Goal: Contribute content: Contribute content

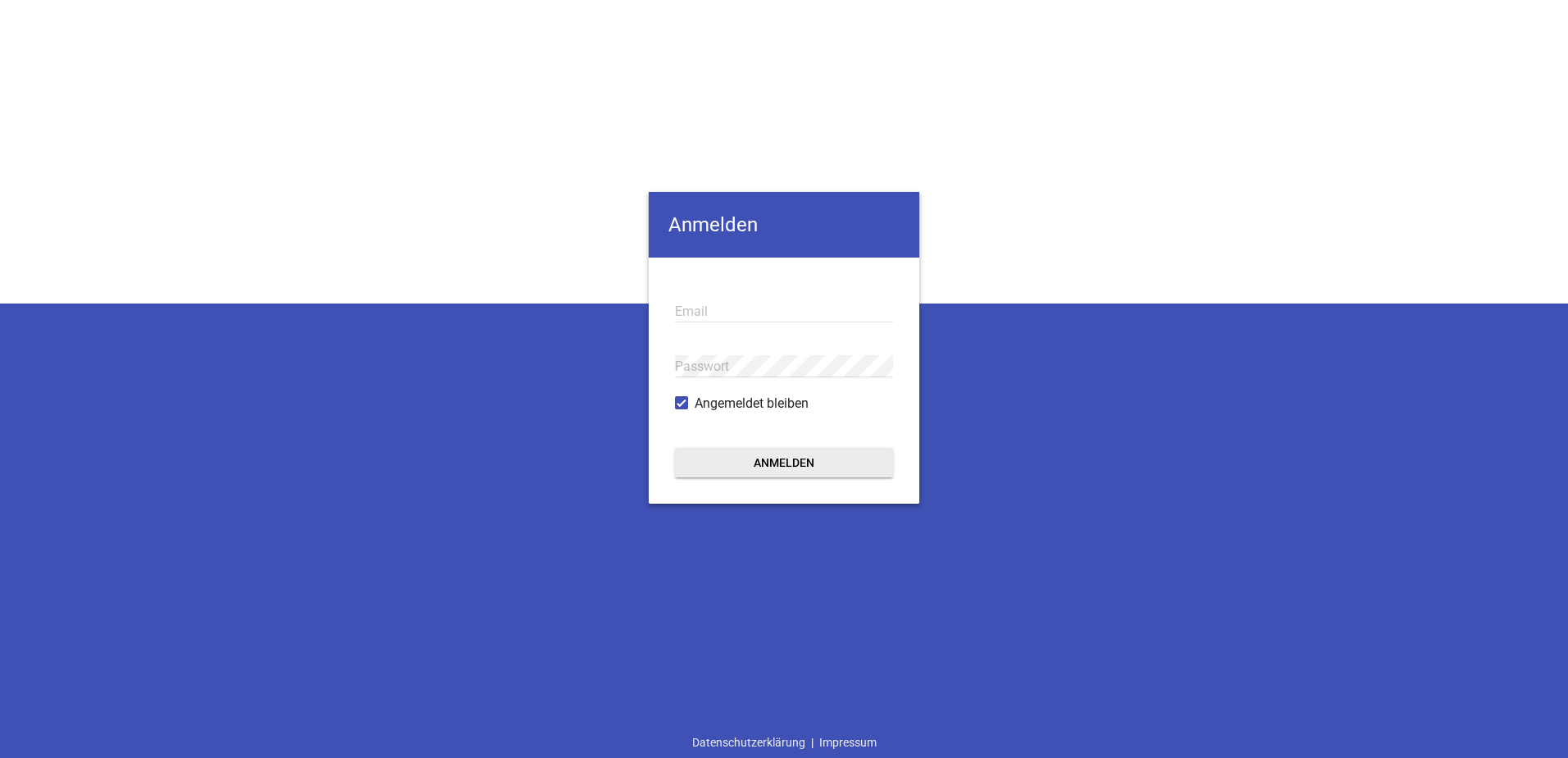
type input "[EMAIL_ADDRESS][DOMAIN_NAME]"
click at [713, 449] on button "Anmelden" at bounding box center [784, 462] width 219 height 30
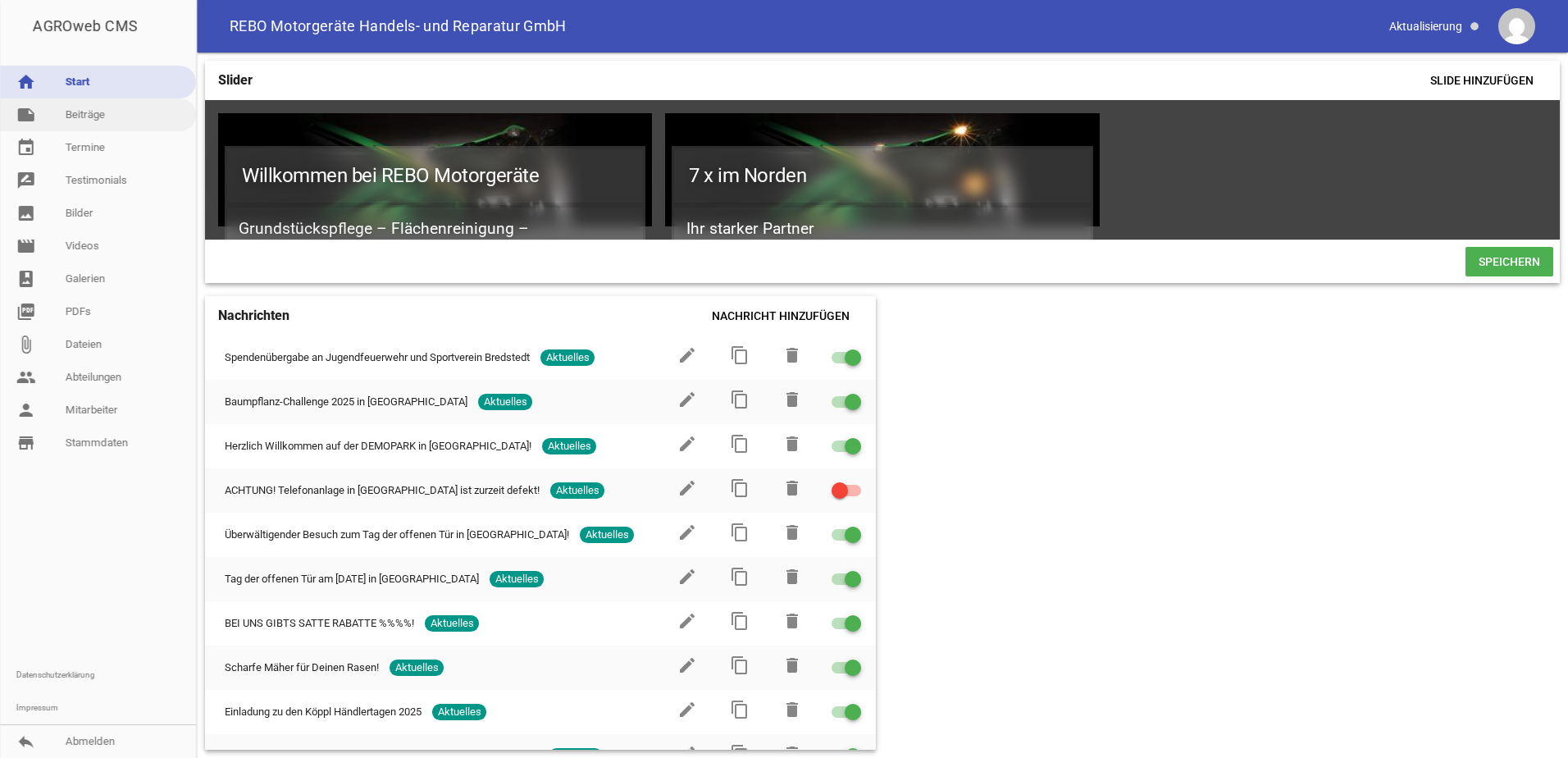
click at [68, 114] on link "note Beiträge" at bounding box center [98, 115] width 196 height 33
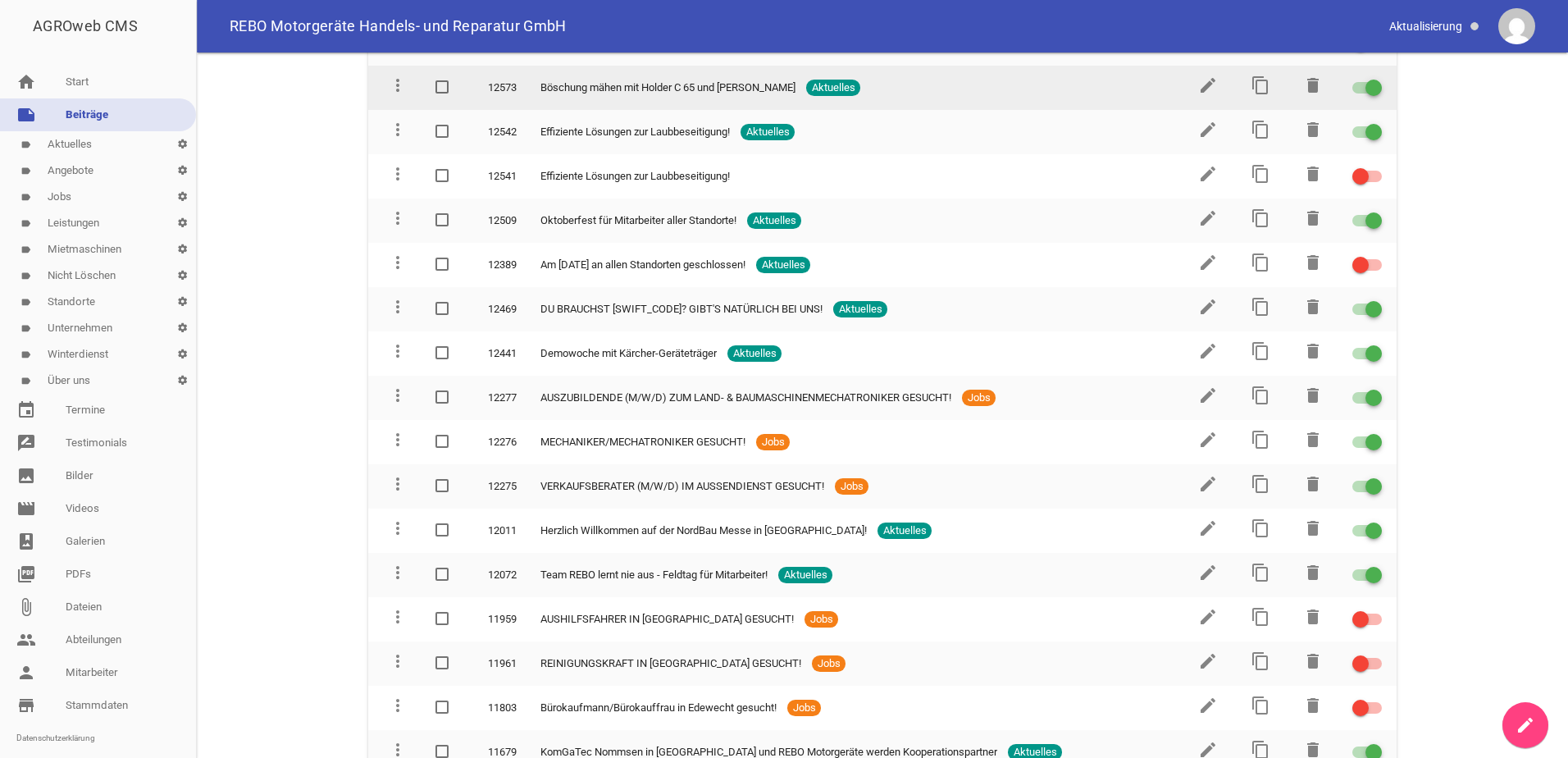
scroll to position [1066, 0]
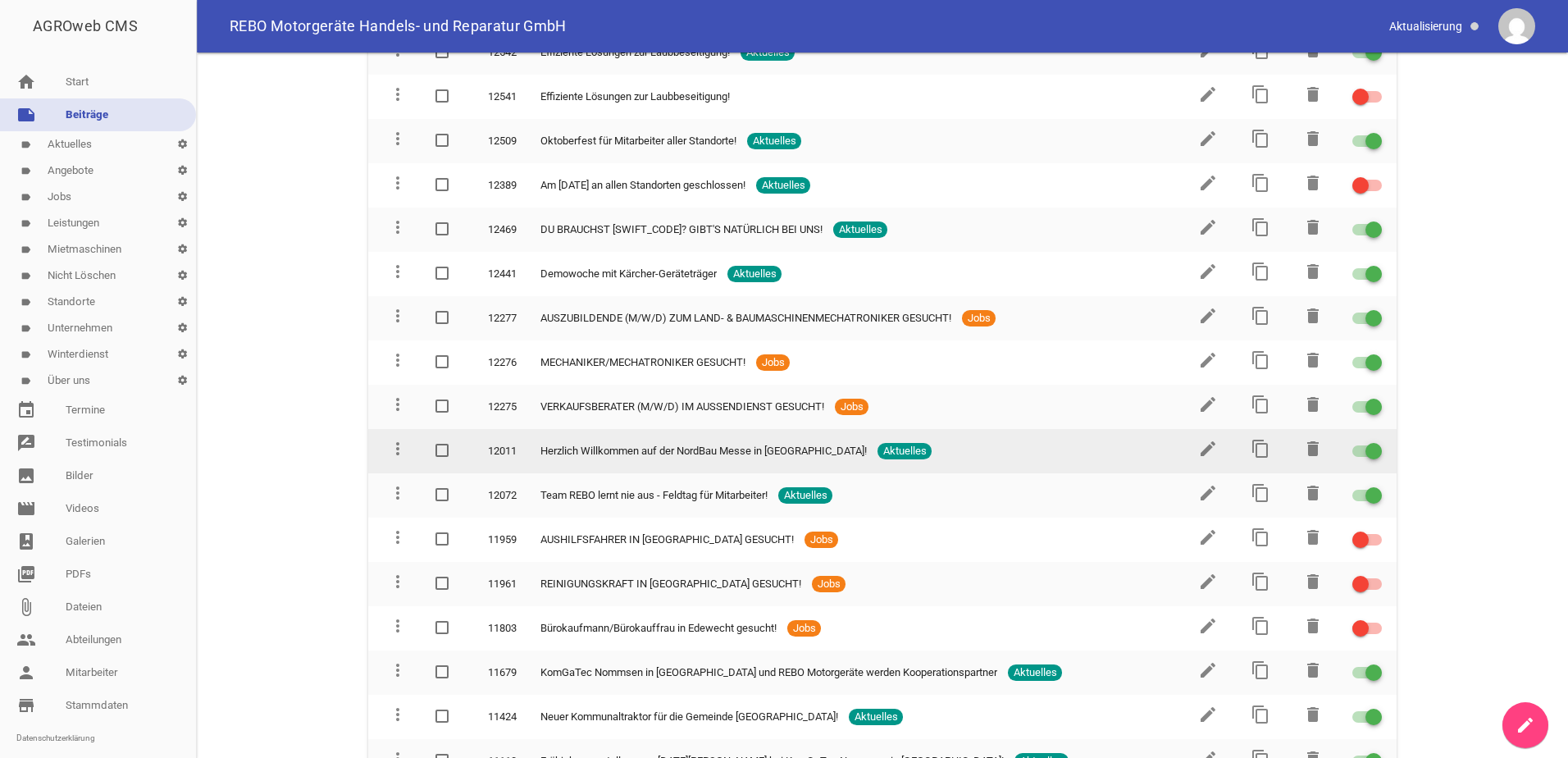
click at [1355, 451] on div at bounding box center [1367, 451] width 30 height 11
click at [1377, 441] on input "checkbox" at bounding box center [1377, 441] width 0 height 0
click at [1199, 451] on icon "edit" at bounding box center [1208, 448] width 20 height 20
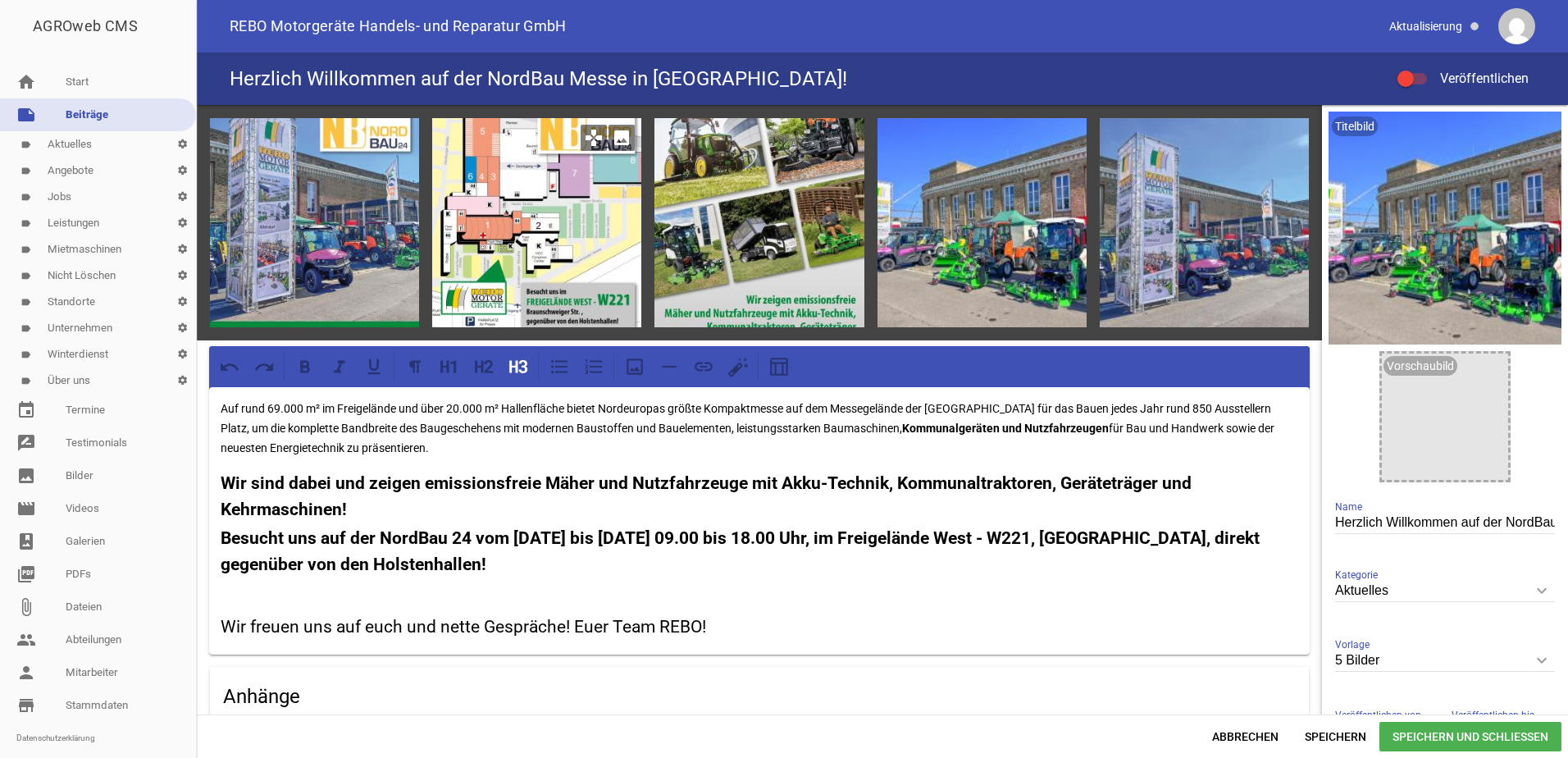
click at [622, 137] on icon "image" at bounding box center [621, 137] width 26 height 26
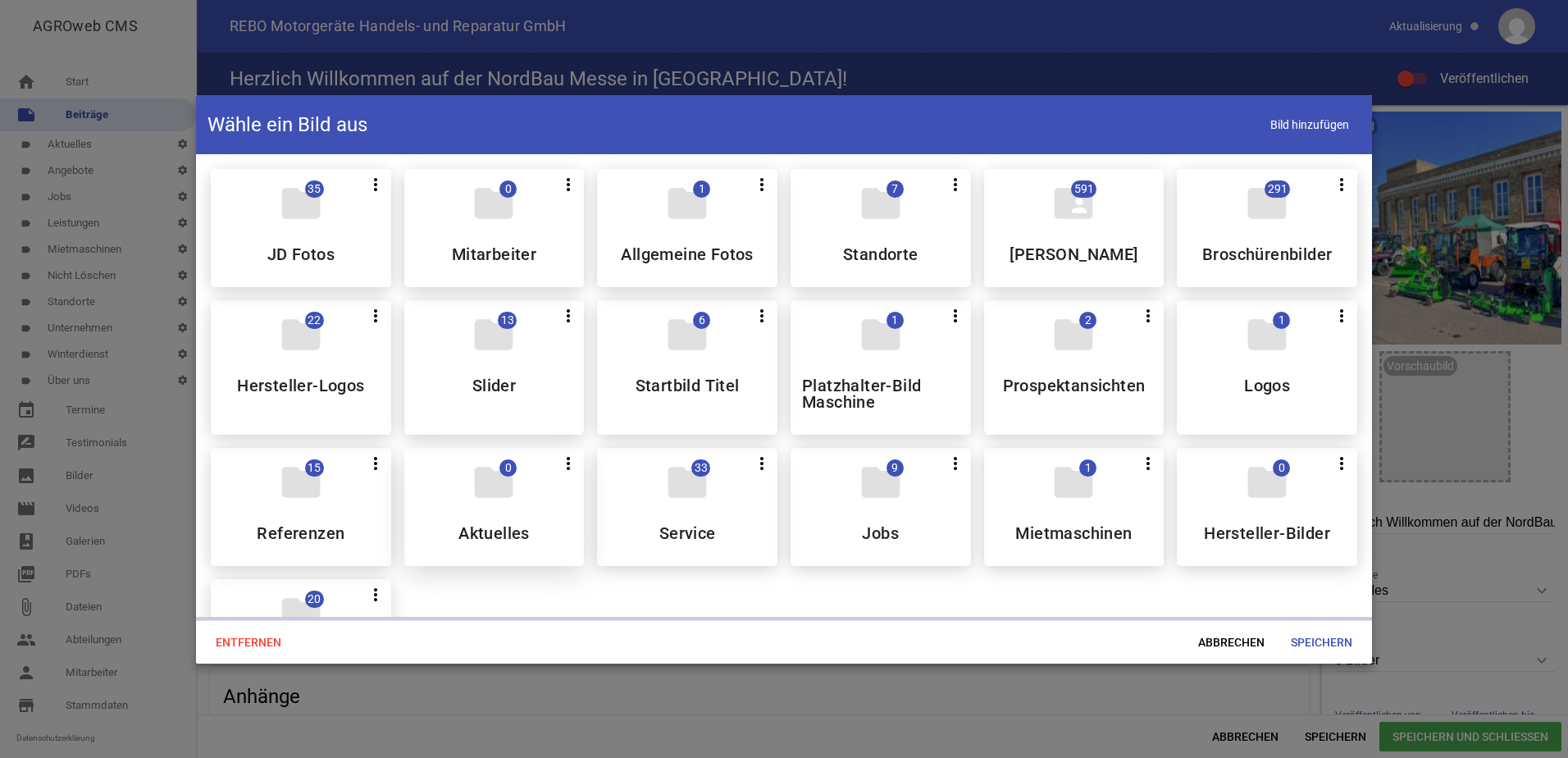
click at [489, 503] on icon "folder" at bounding box center [494, 482] width 46 height 46
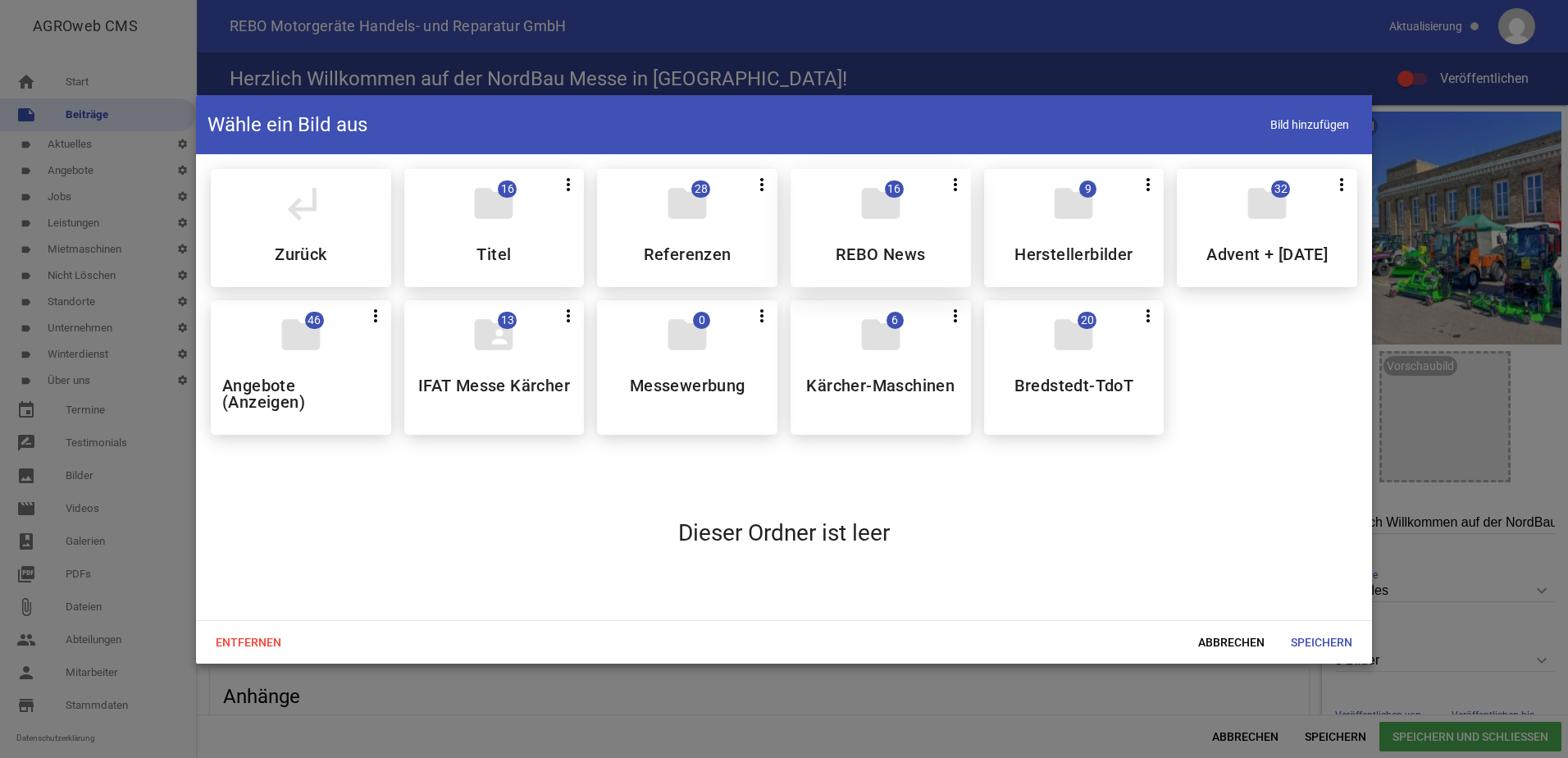
click at [895, 271] on div "folder 16 more_vert Teilen Bearbeiten Löschen REBO News" at bounding box center [881, 227] width 180 height 118
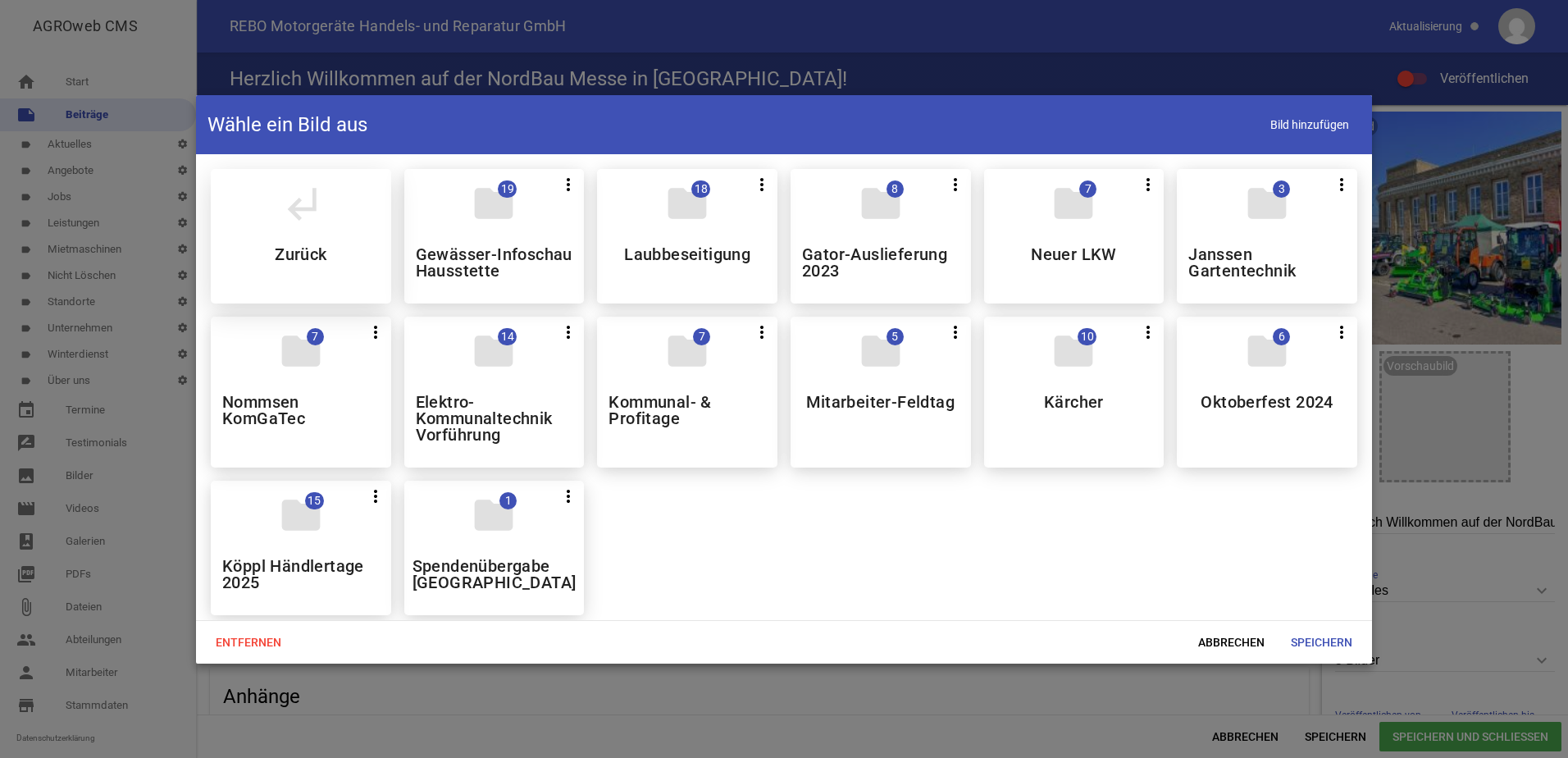
click at [319, 239] on div "subdirectory_arrow_left Zurück" at bounding box center [301, 236] width 180 height 134
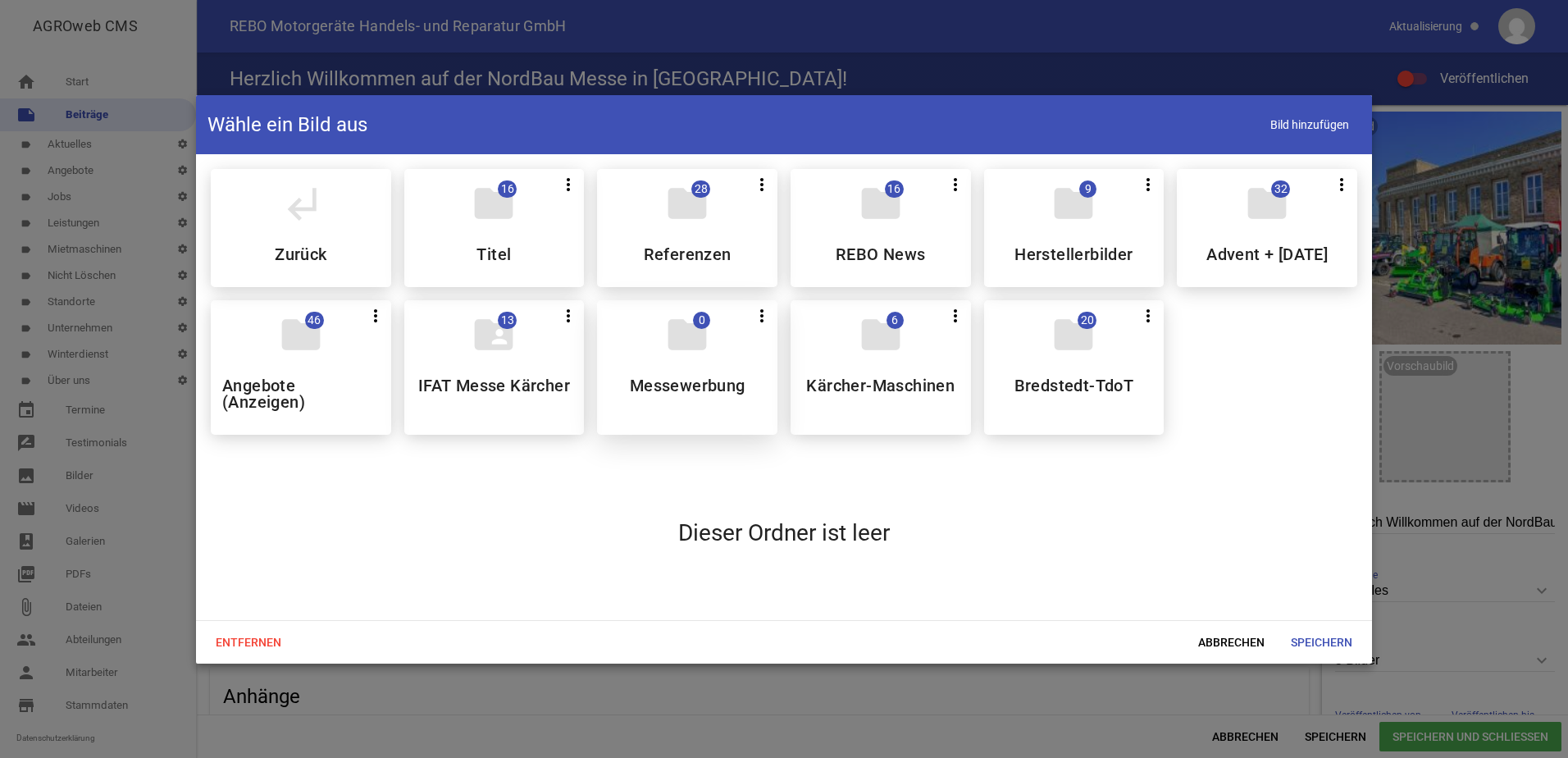
click at [691, 383] on div "folder 0 more_vert Teilen Bearbeiten Löschen Messewerbung" at bounding box center [687, 367] width 180 height 134
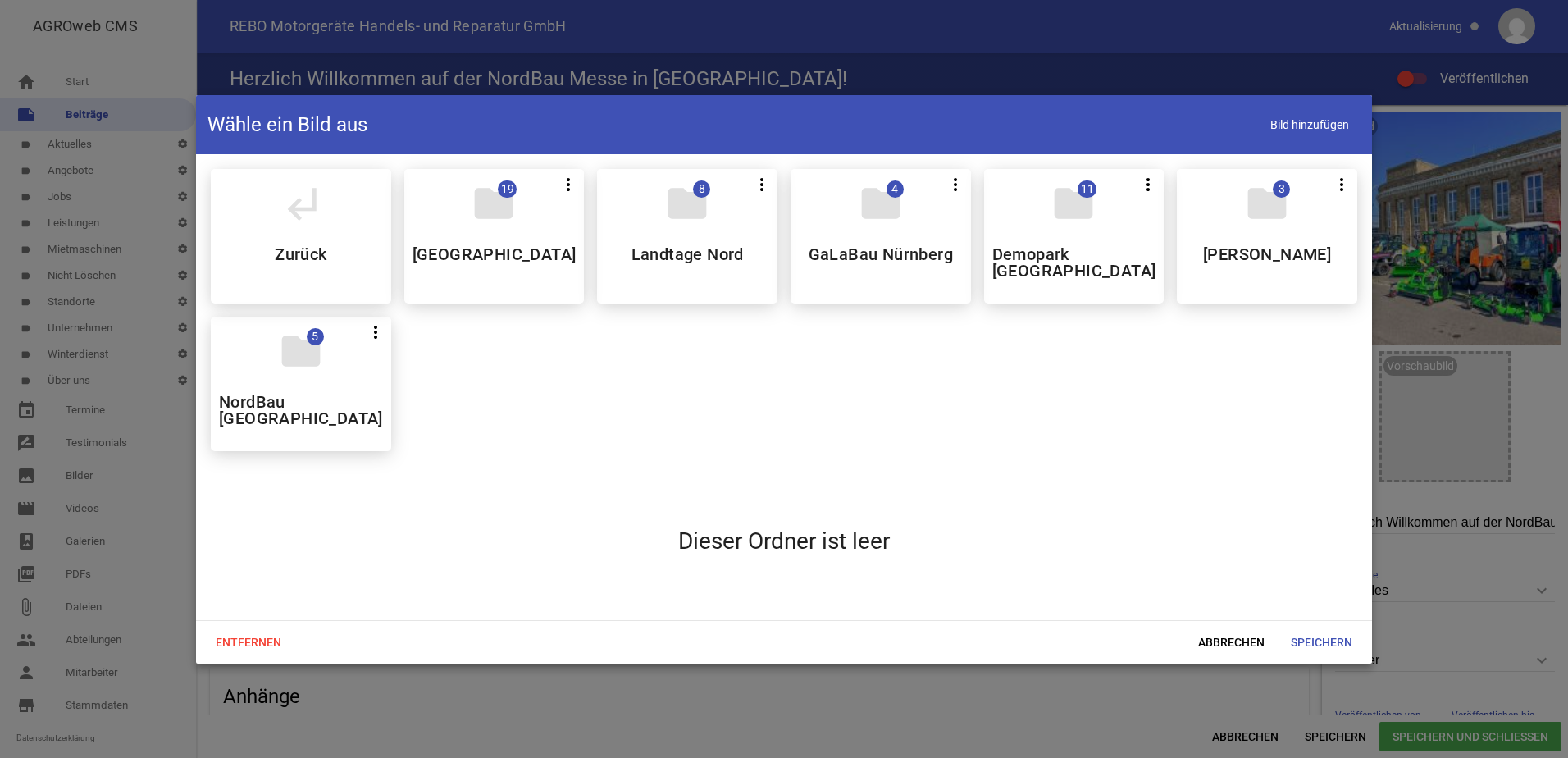
click at [691, 383] on div "subdirectory_arrow_left Zurück folder 19 more_vert Teilen Bearbeiten Löschen Ta…" at bounding box center [784, 310] width 1173 height 309
click at [292, 394] on h5 "NordBau [GEOGRAPHIC_DATA]" at bounding box center [300, 410] width 164 height 33
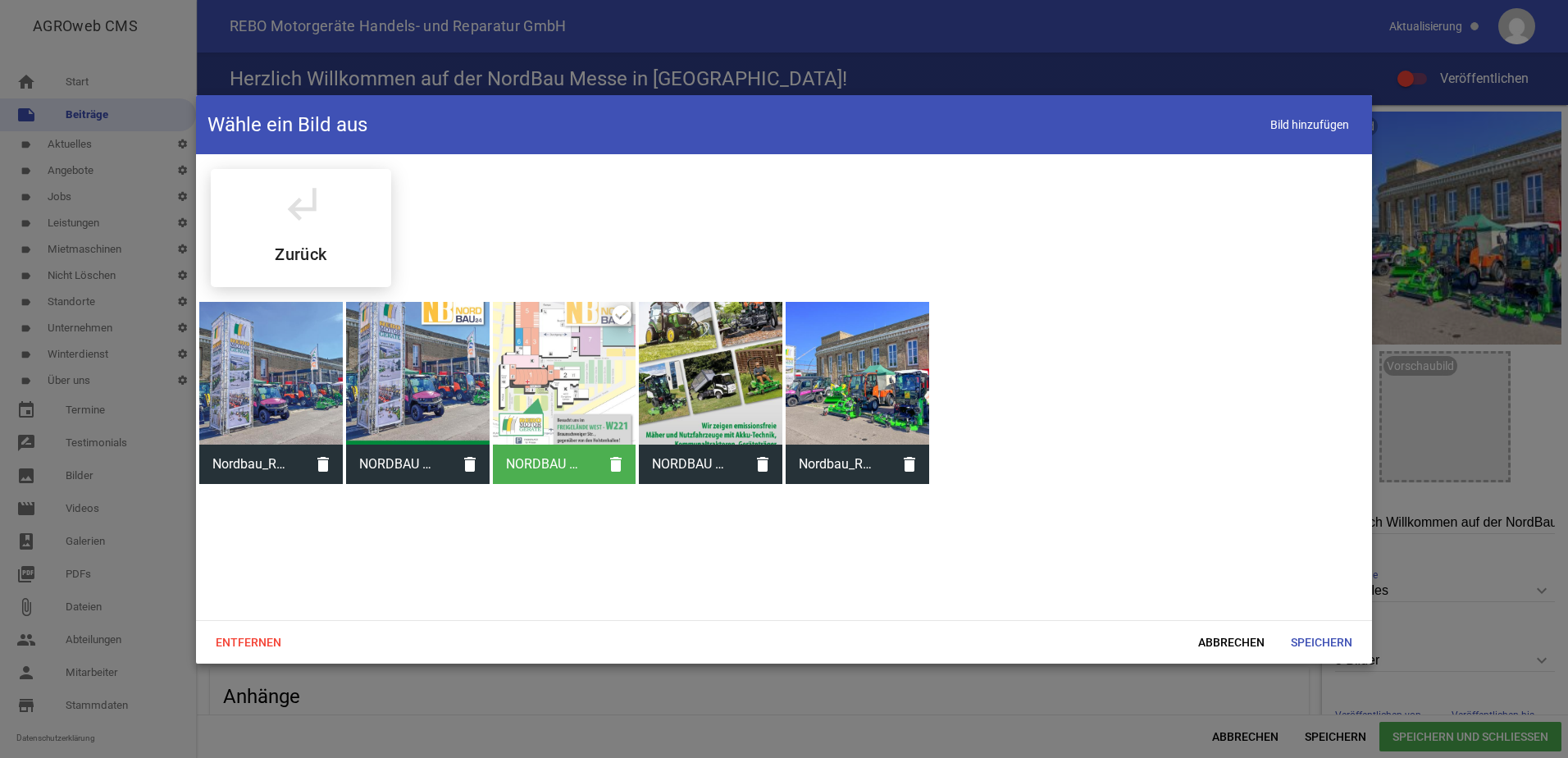
click at [292, 384] on div at bounding box center [271, 374] width 144 height 144
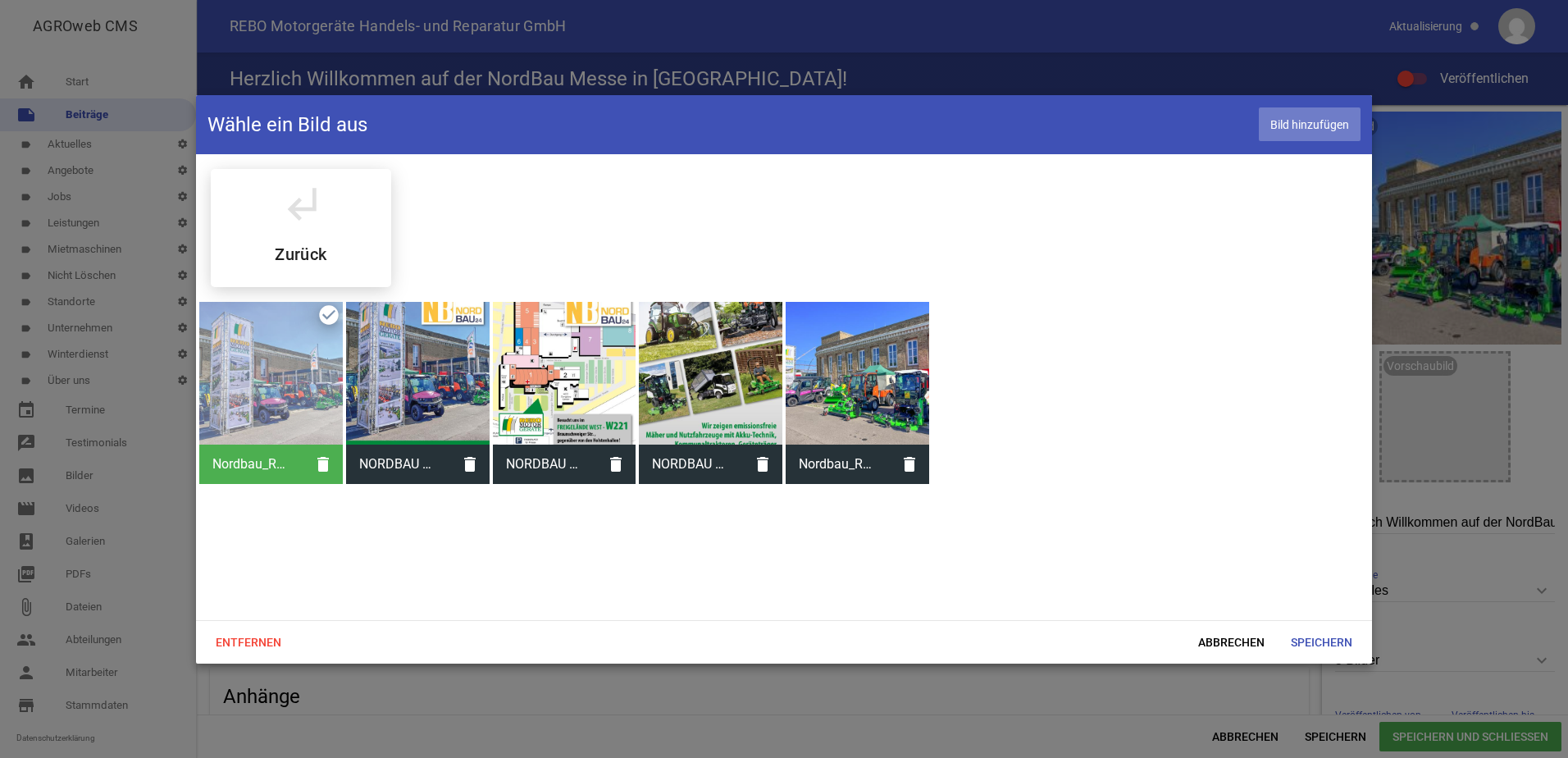
click at [1313, 123] on span "Bild hinzufügen" at bounding box center [1310, 124] width 102 height 34
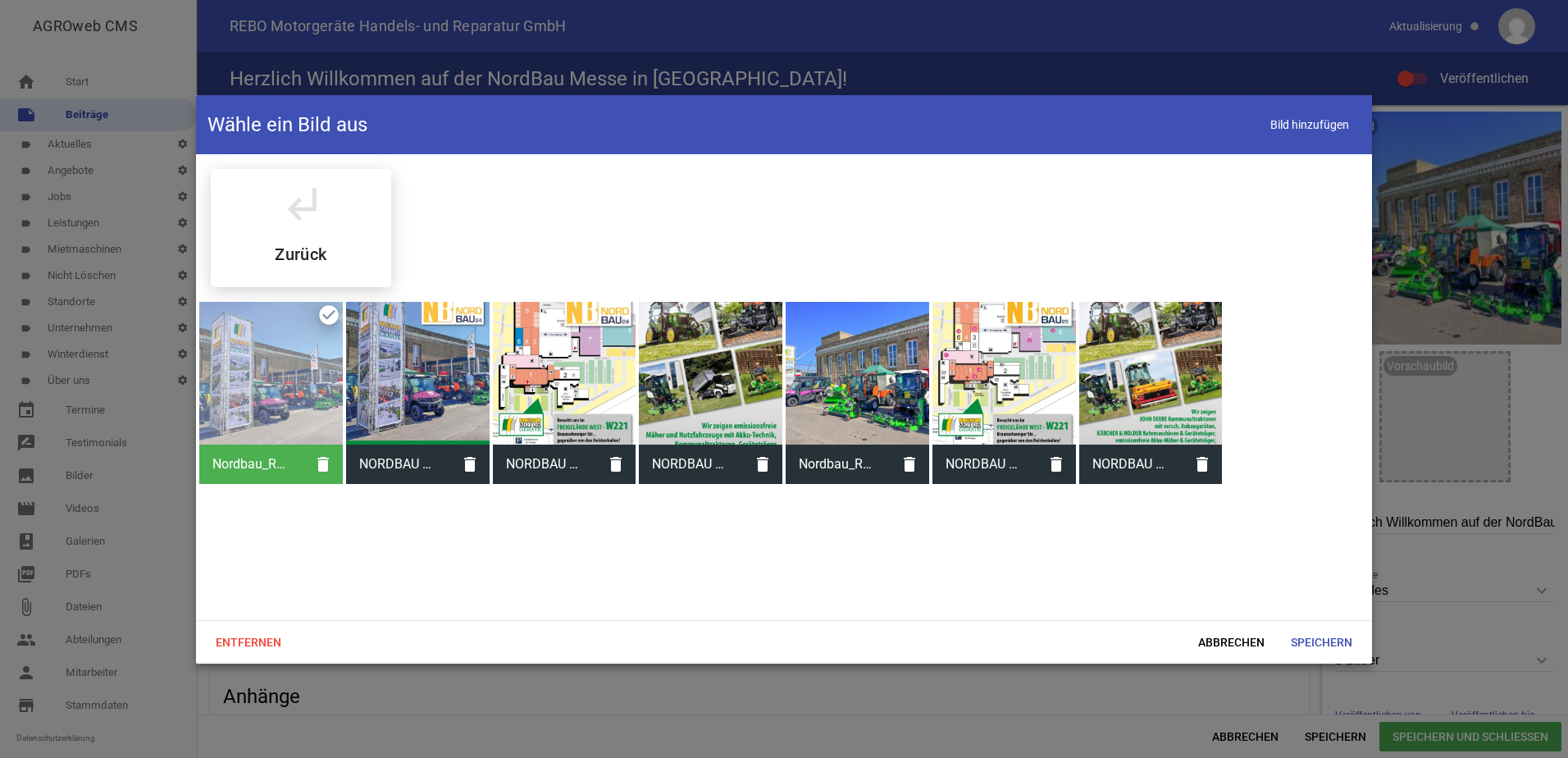
click at [1009, 406] on div at bounding box center [1004, 374] width 144 height 144
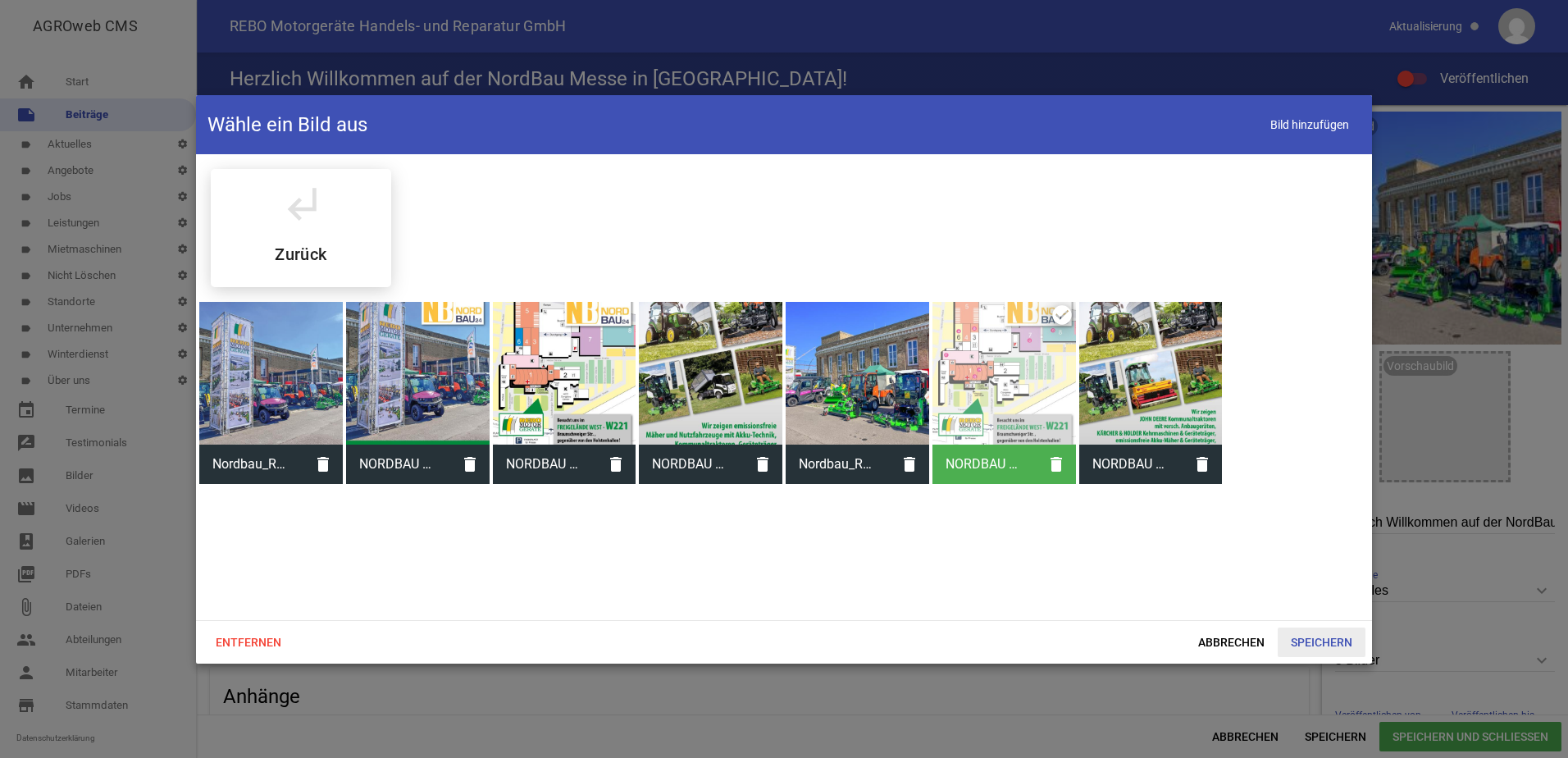
click at [1322, 639] on span "Speichern" at bounding box center [1322, 642] width 88 height 30
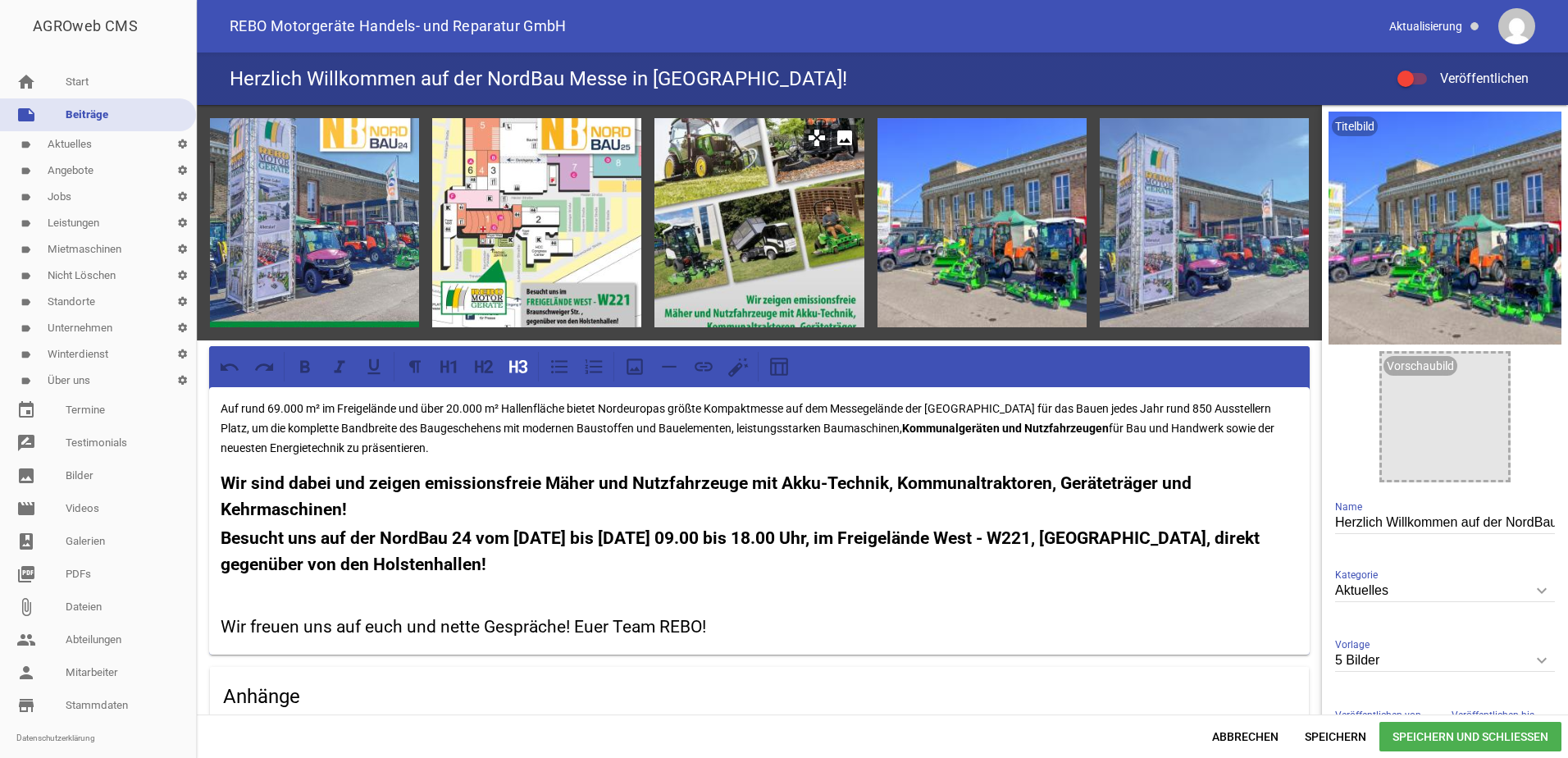
click at [837, 135] on icon "image" at bounding box center [844, 137] width 26 height 26
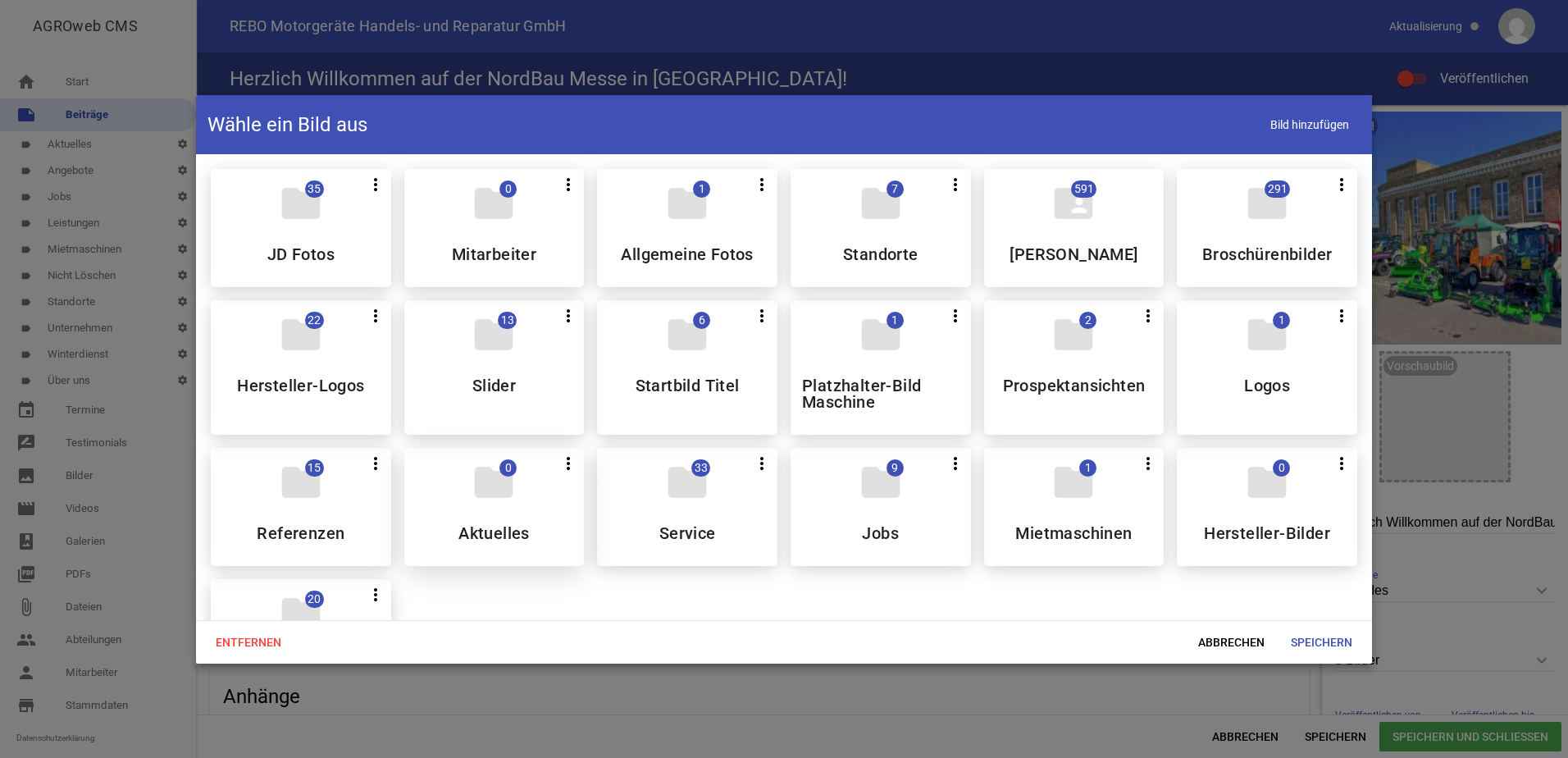
click at [480, 509] on div "folder 0 more_vert Teilen Bearbeiten Löschen Aktuelles" at bounding box center [495, 506] width 180 height 118
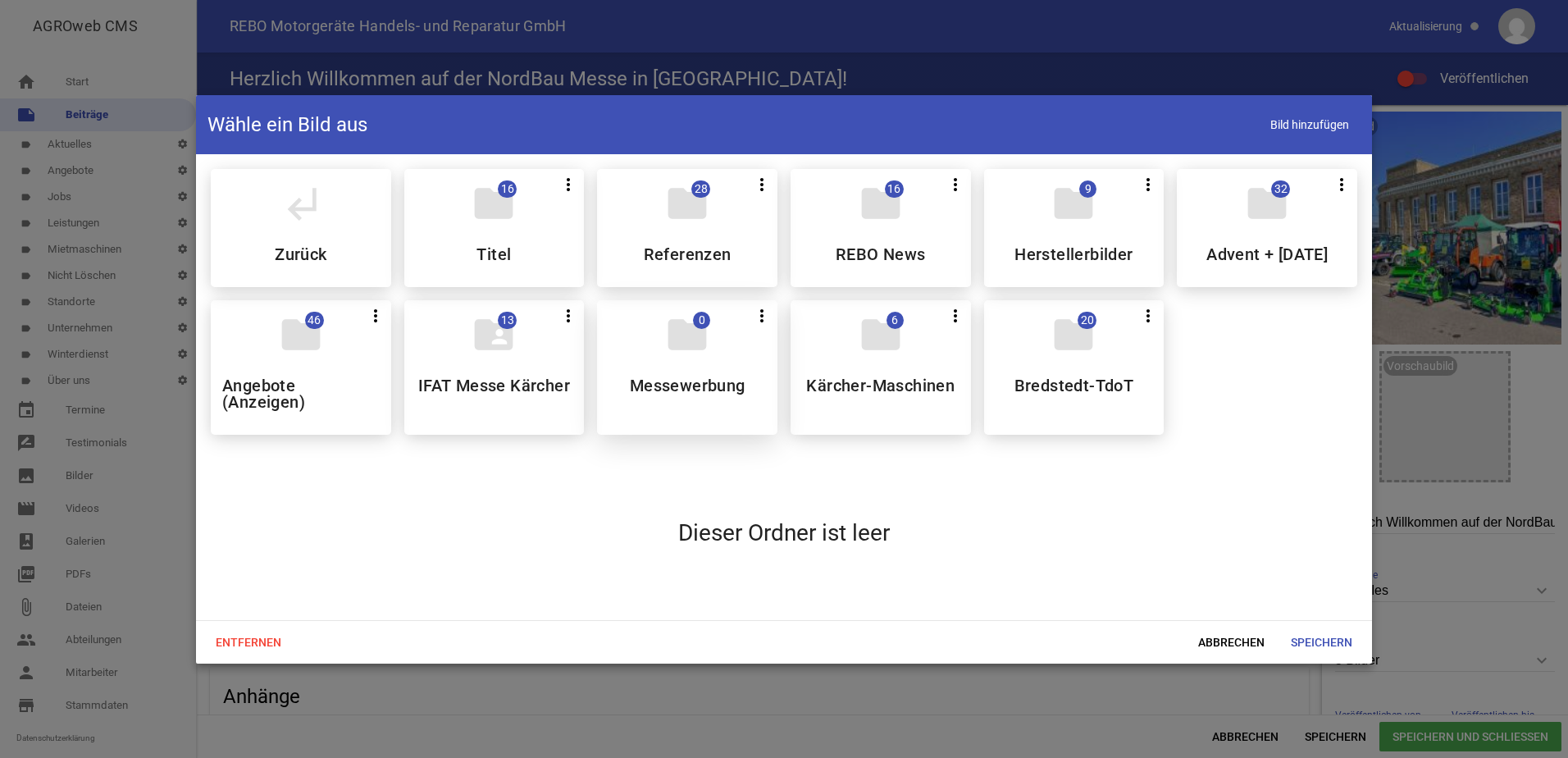
click at [694, 393] on h5 "Messewerbung" at bounding box center [687, 385] width 116 height 16
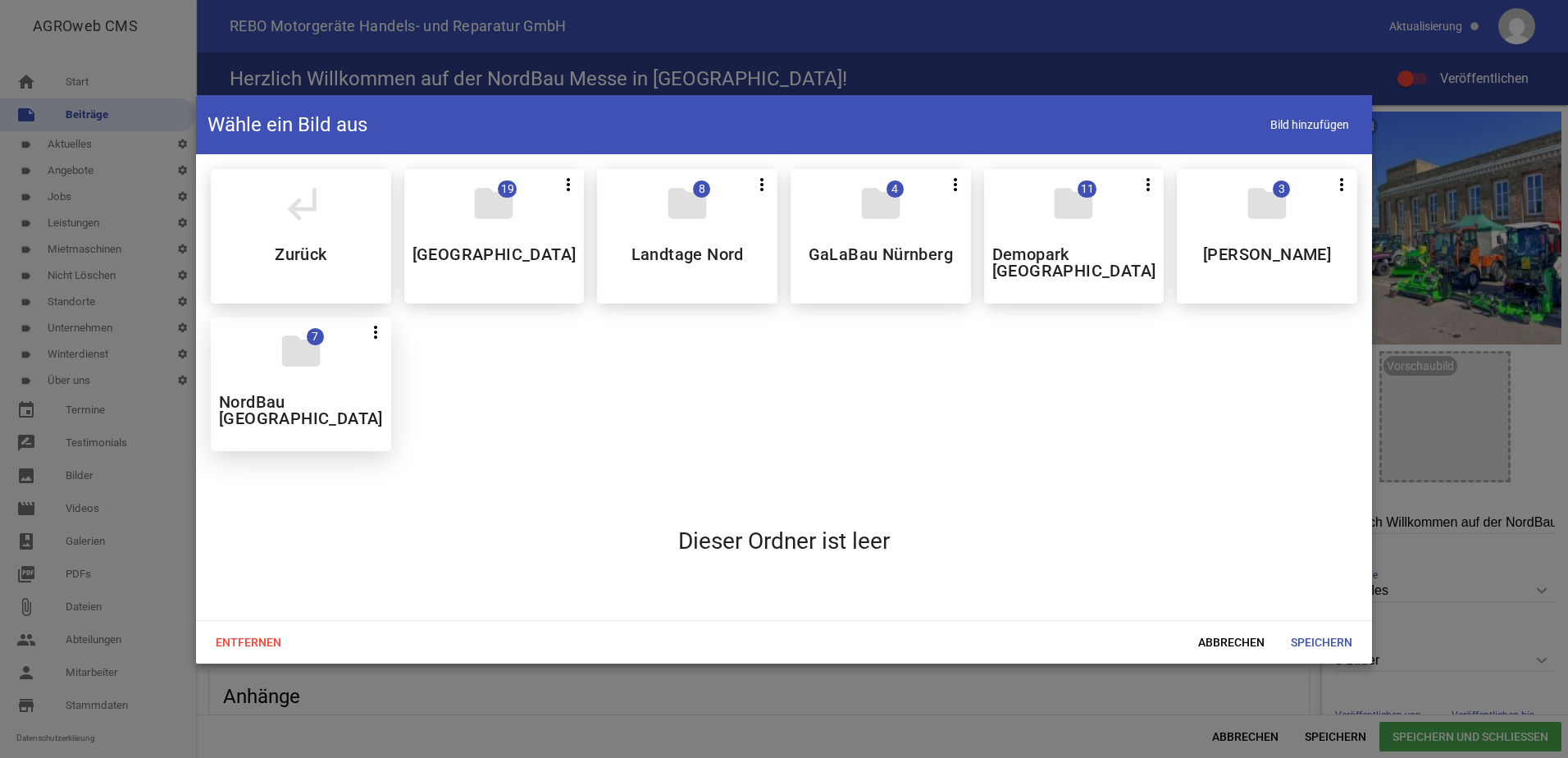
click at [310, 409] on h5 "NordBau [GEOGRAPHIC_DATA]" at bounding box center [300, 410] width 164 height 33
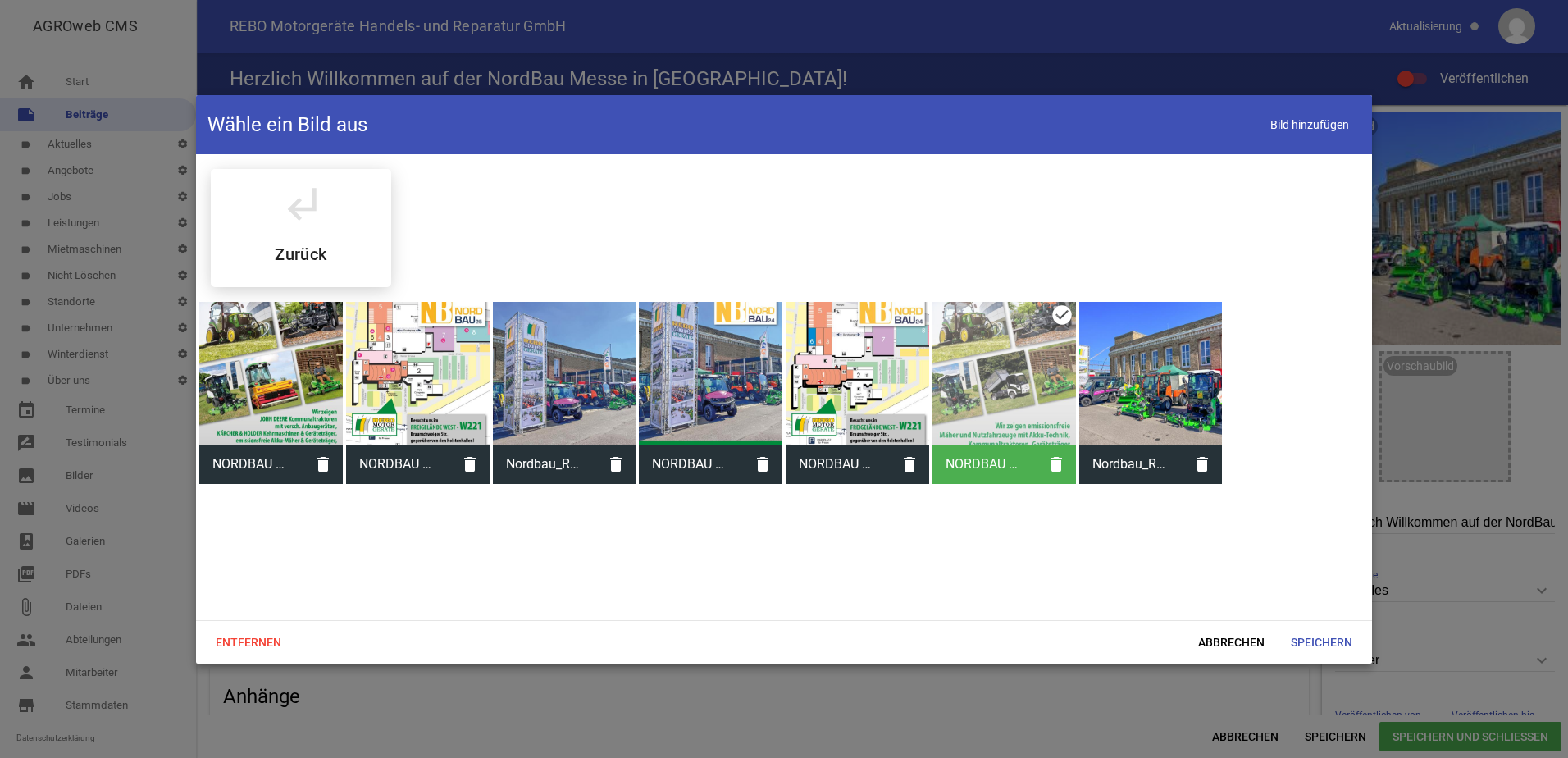
click at [292, 384] on div at bounding box center [271, 374] width 144 height 144
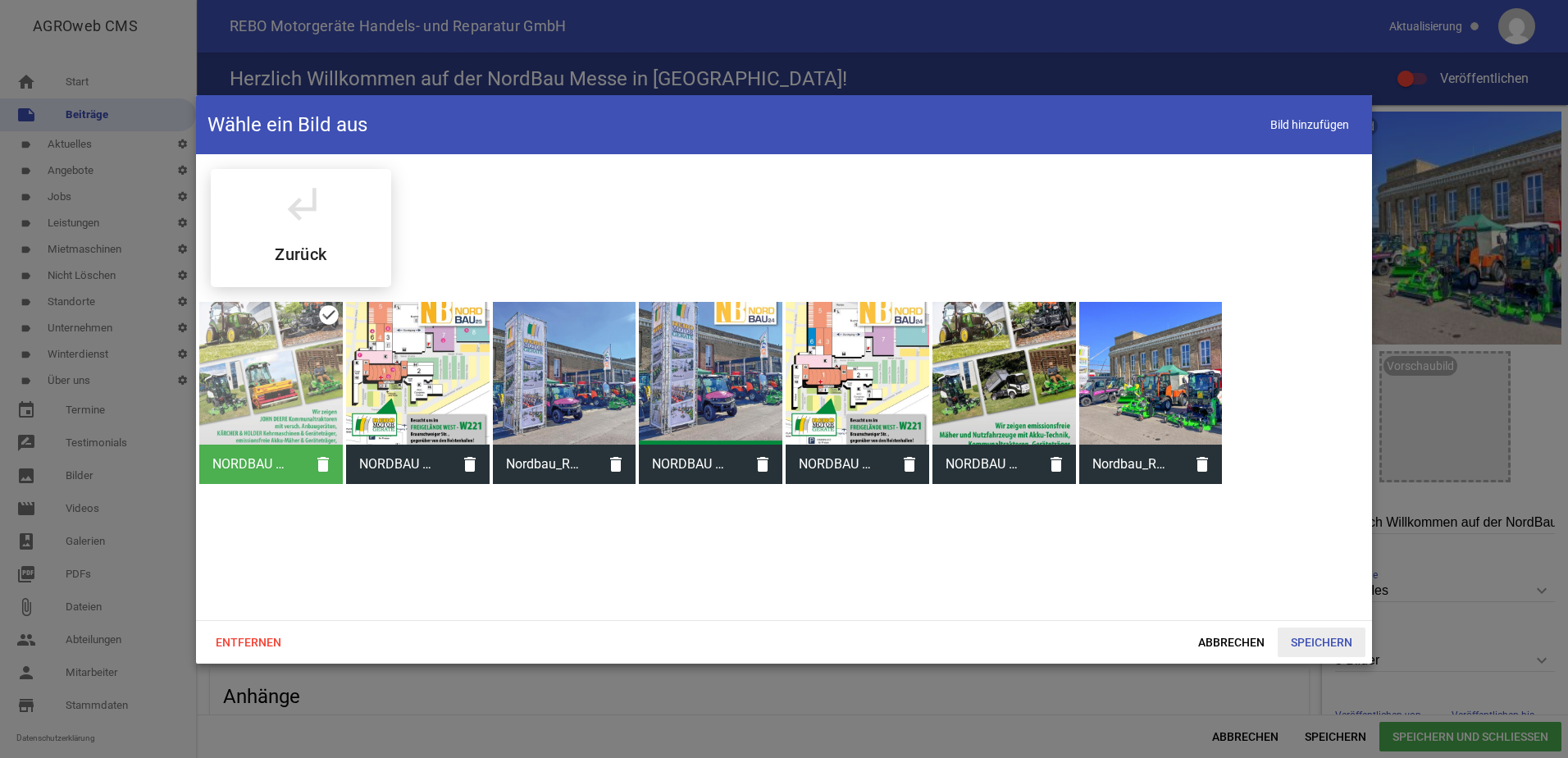
click at [1321, 640] on span "Speichern" at bounding box center [1322, 642] width 88 height 30
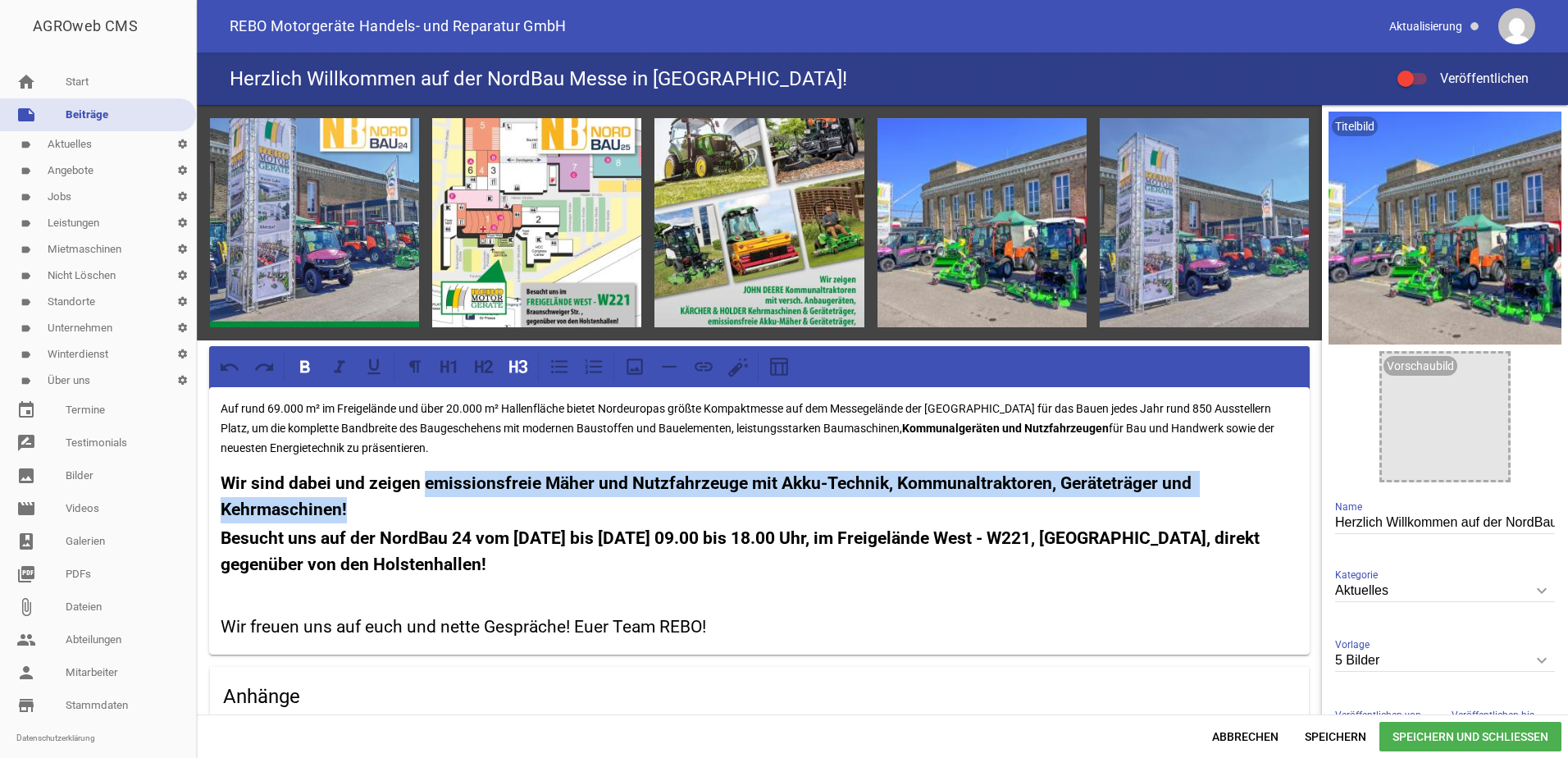
drag, startPoint x: 424, startPoint y: 481, endPoint x: 440, endPoint y: 501, distance: 25.6
click at [440, 501] on h3 "Wir sind dabei und zeigen emissionsfreie Mäher und Nutzfahrzeuge mit Akku-Techn…" at bounding box center [759, 496] width 1077 height 52
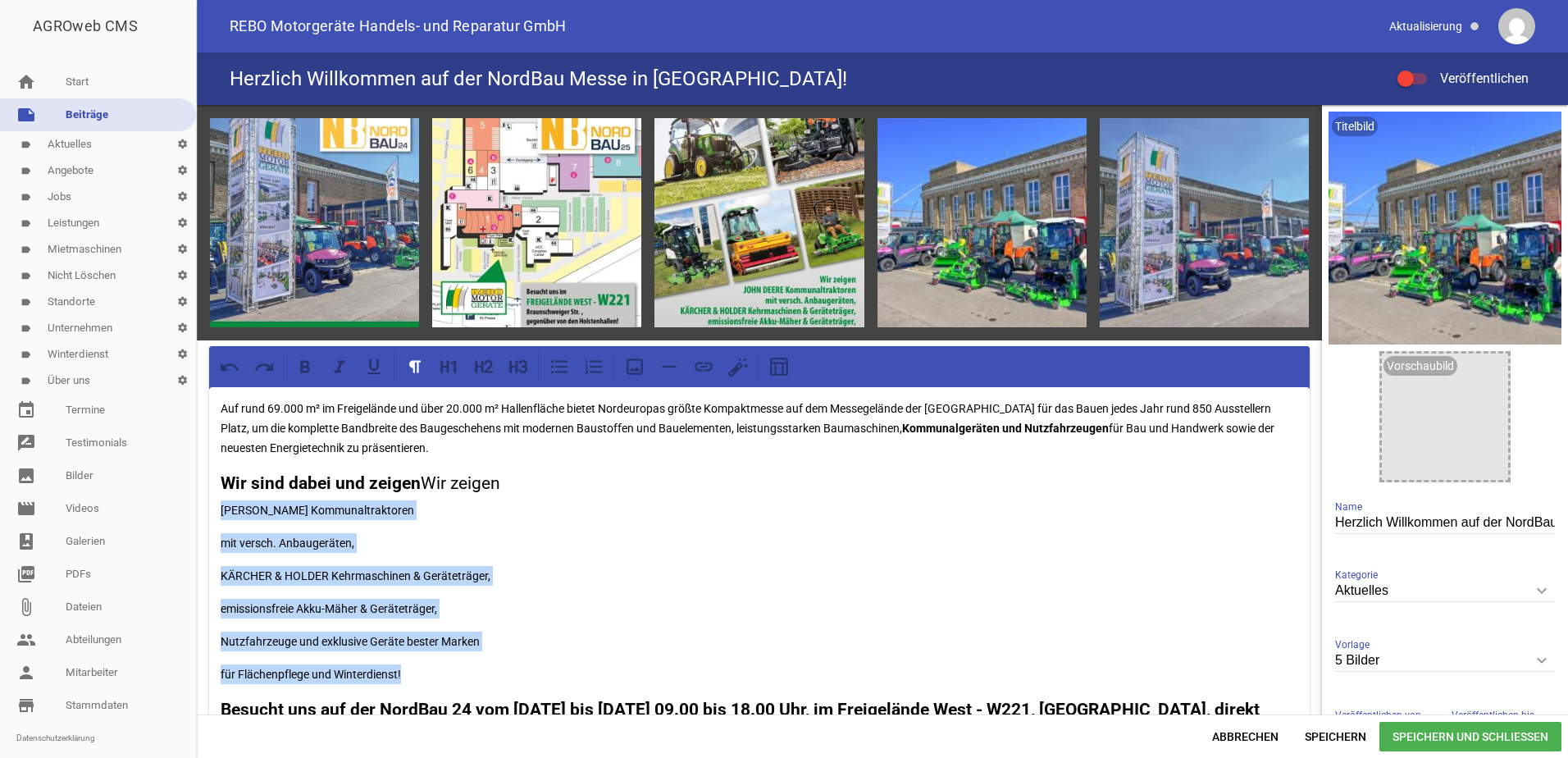
drag, startPoint x: 220, startPoint y: 505, endPoint x: 417, endPoint y: 674, distance: 259.6
click at [417, 674] on div "Auf rund 69.000 m² im Freigelände und über 20.000 m² Hallenfläche bietet Norde…" at bounding box center [759, 607] width 1100 height 439
click at [519, 366] on icon at bounding box center [519, 366] width 21 height 21
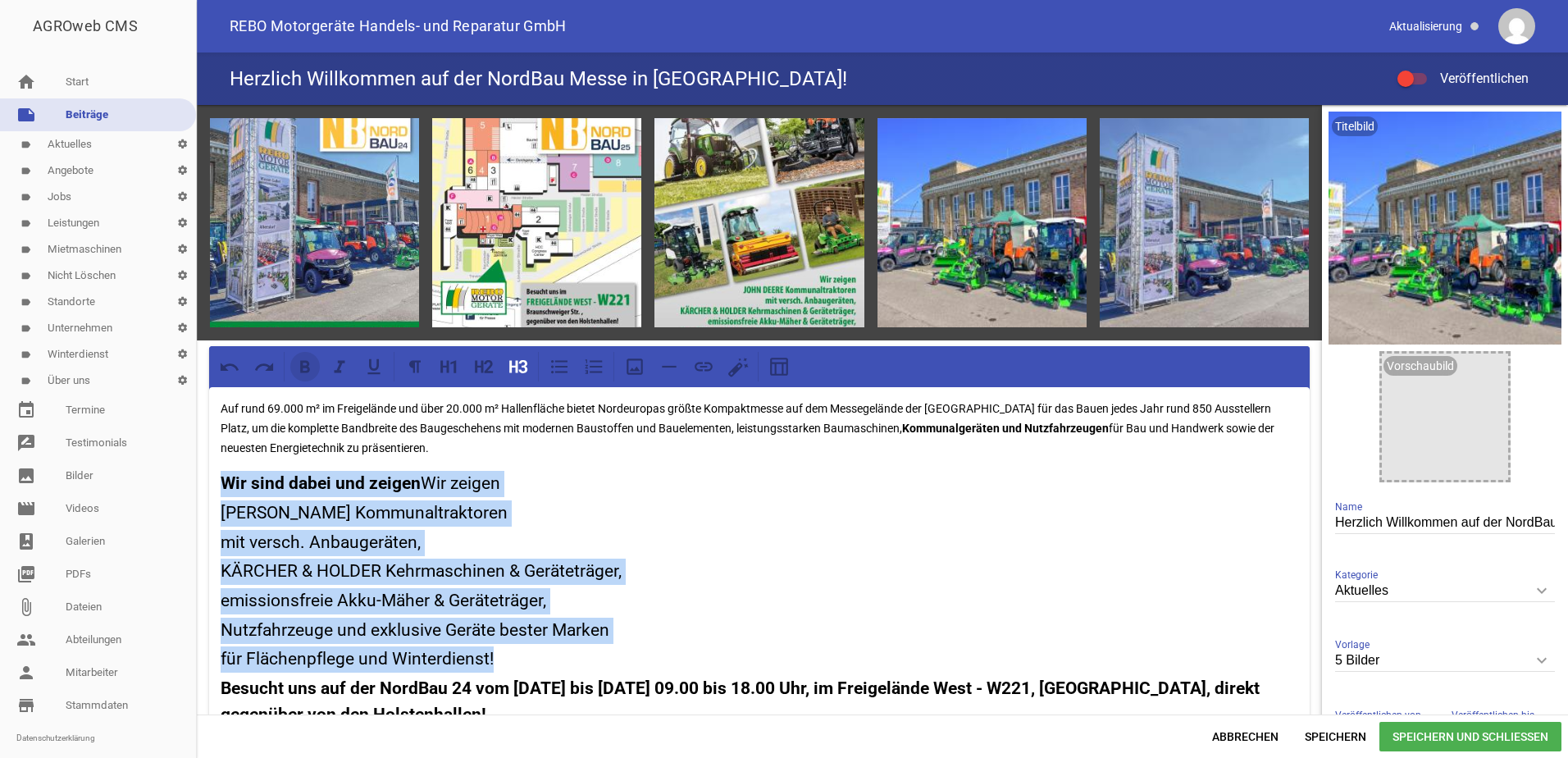
click at [306, 366] on icon at bounding box center [305, 367] width 10 height 12
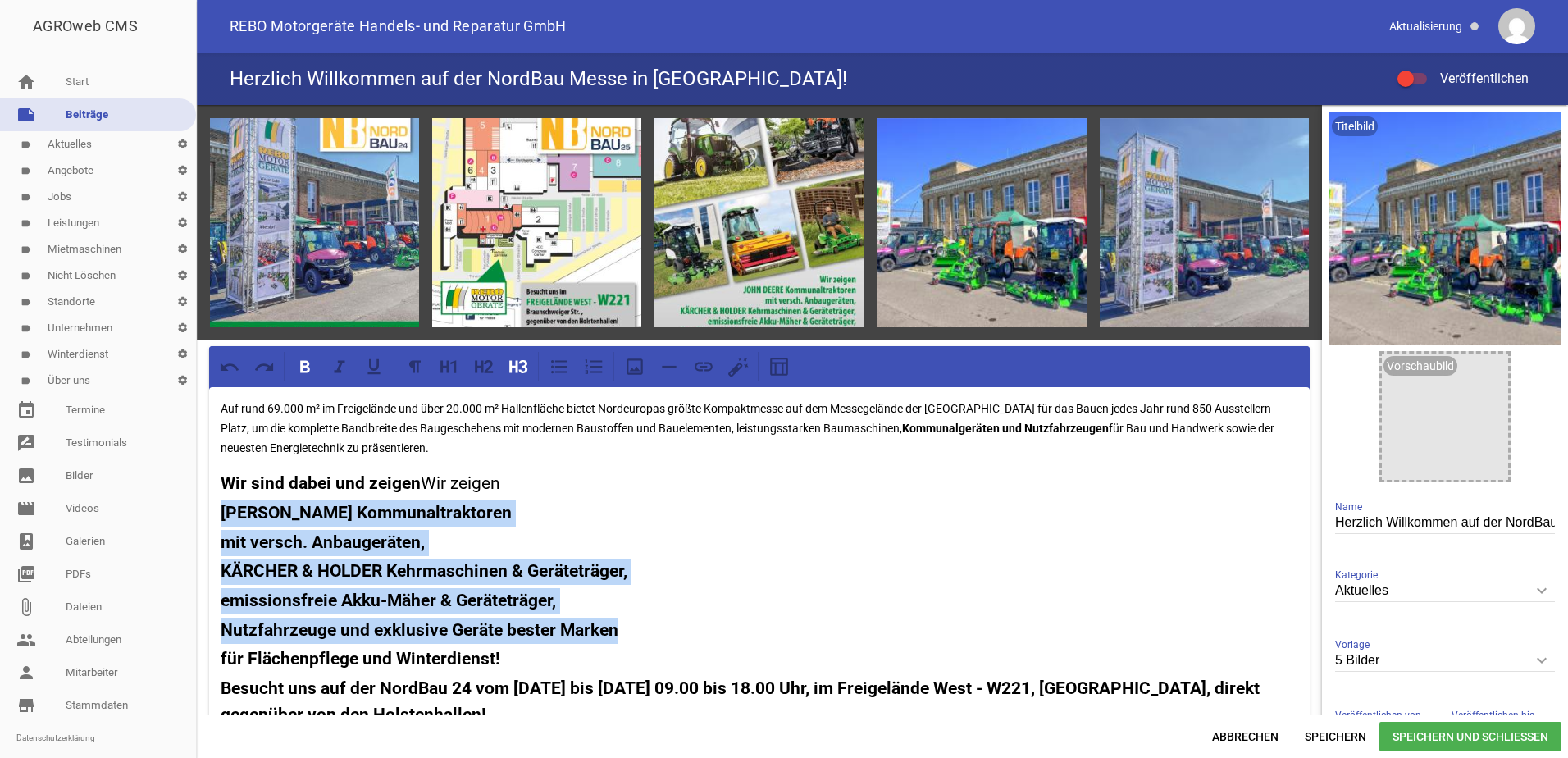
click at [223, 512] on strong "[PERSON_NAME] Kommunaltraktoren" at bounding box center [366, 513] width 291 height 20
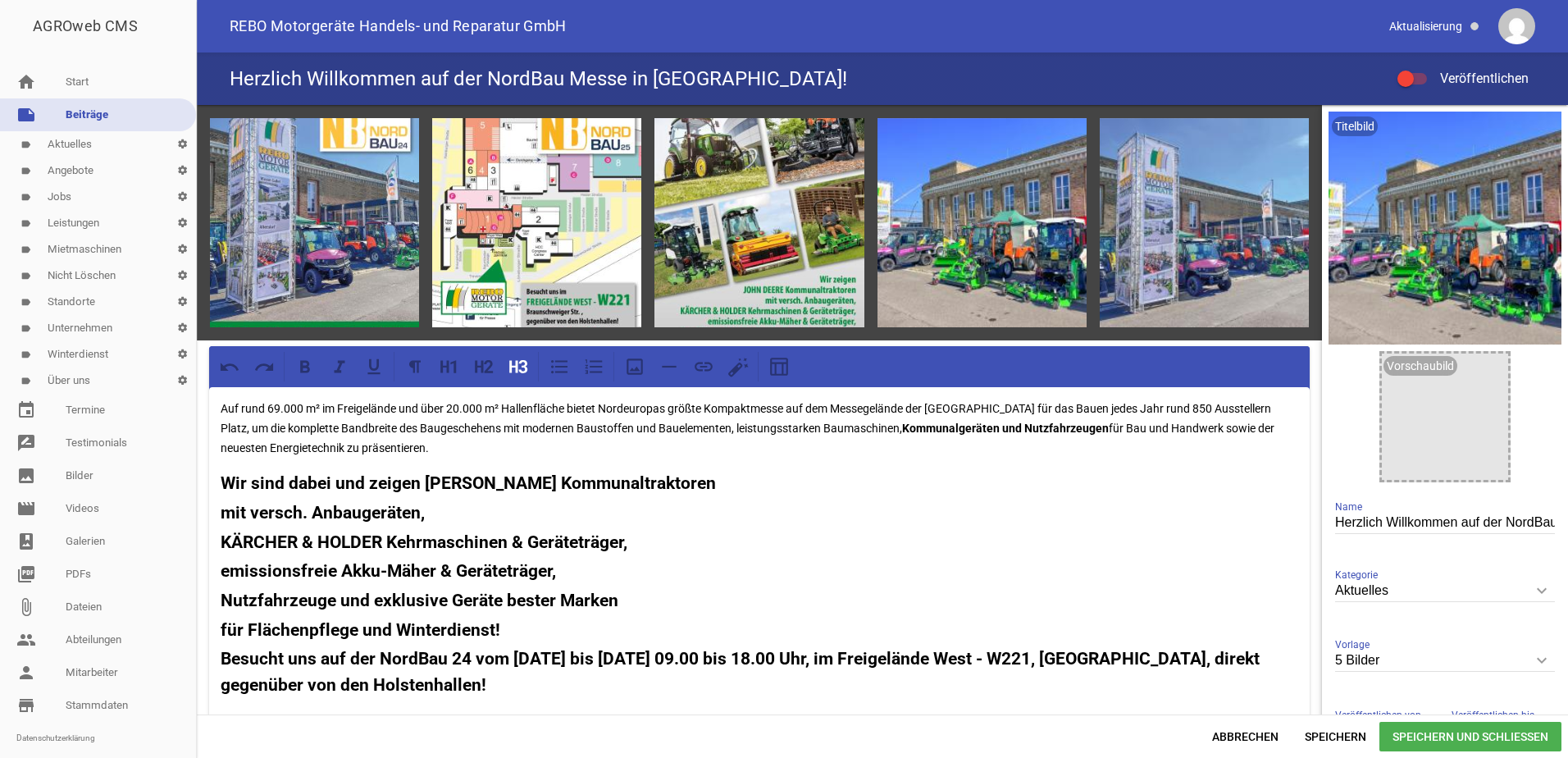
click at [222, 511] on strong "mit versch. Anbaugeräten," at bounding box center [322, 513] width 204 height 20
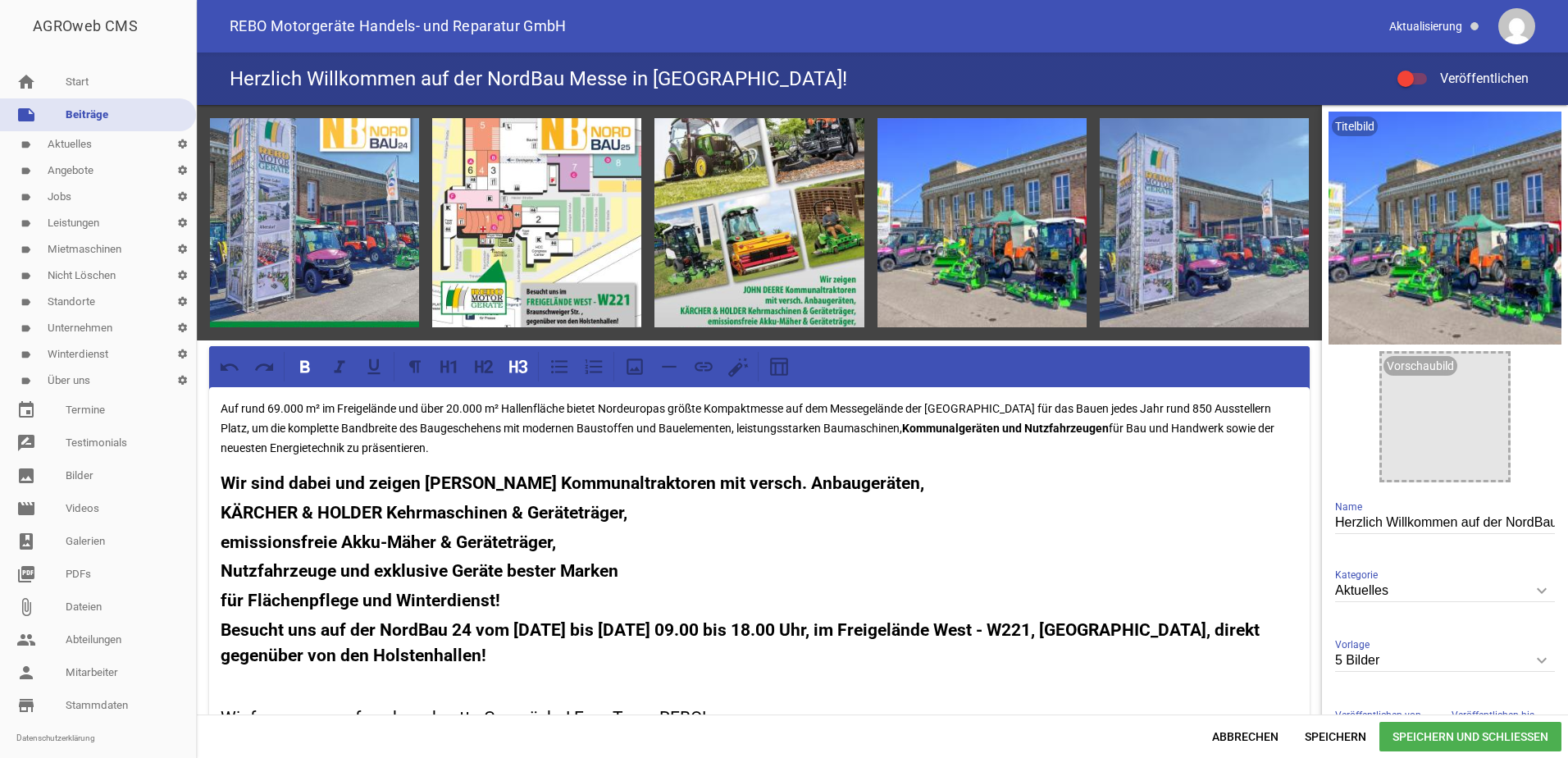
click at [221, 509] on strong "KÄRCHER & HOLDER Kehrmaschinen & Geräteträger," at bounding box center [424, 513] width 406 height 20
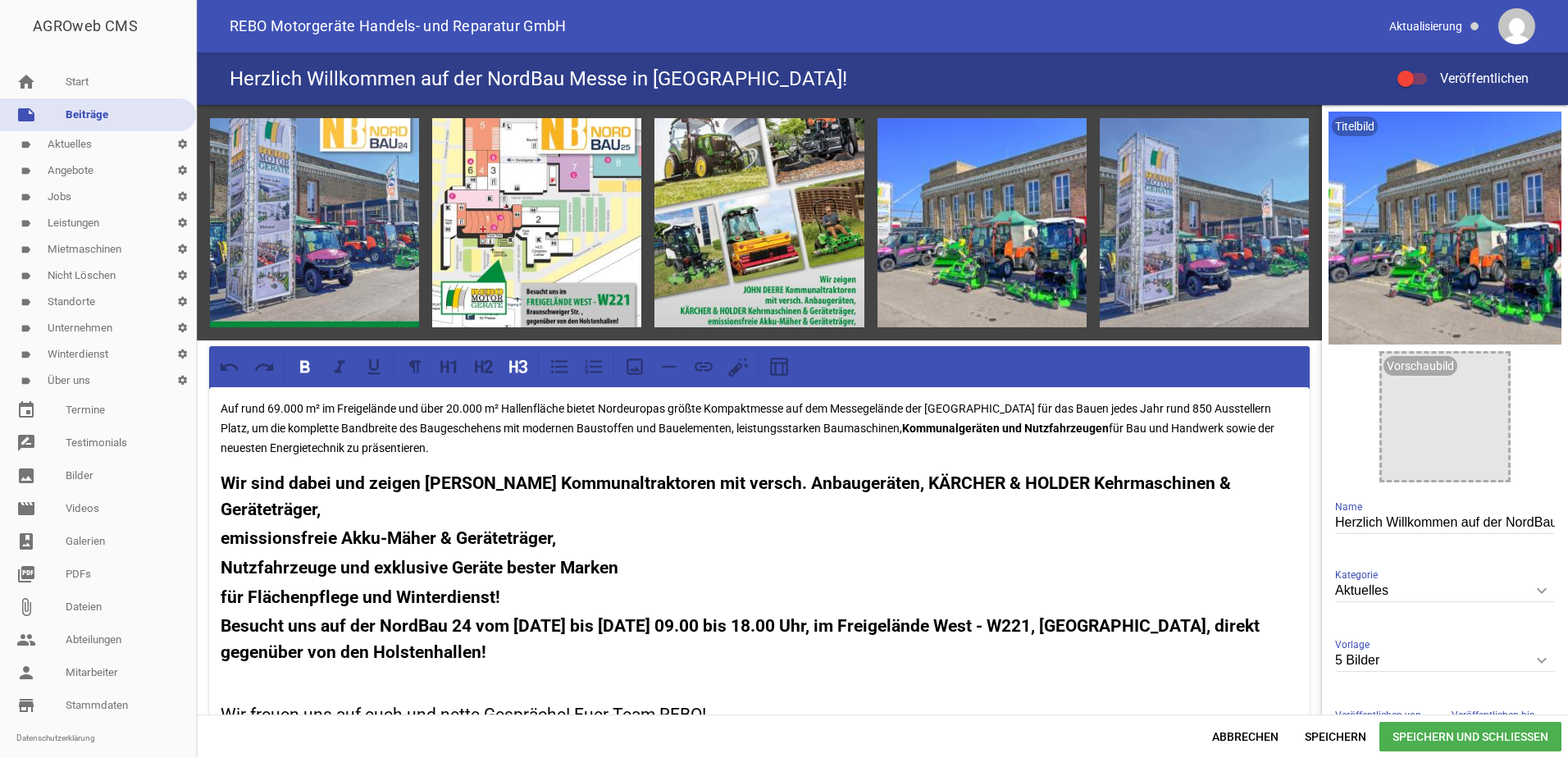
click at [219, 540] on div "Auf rund 69.000 m² im Freigelände und über 20.000 m² Hallenfläche bietet Norde…" at bounding box center [759, 564] width 1100 height 356
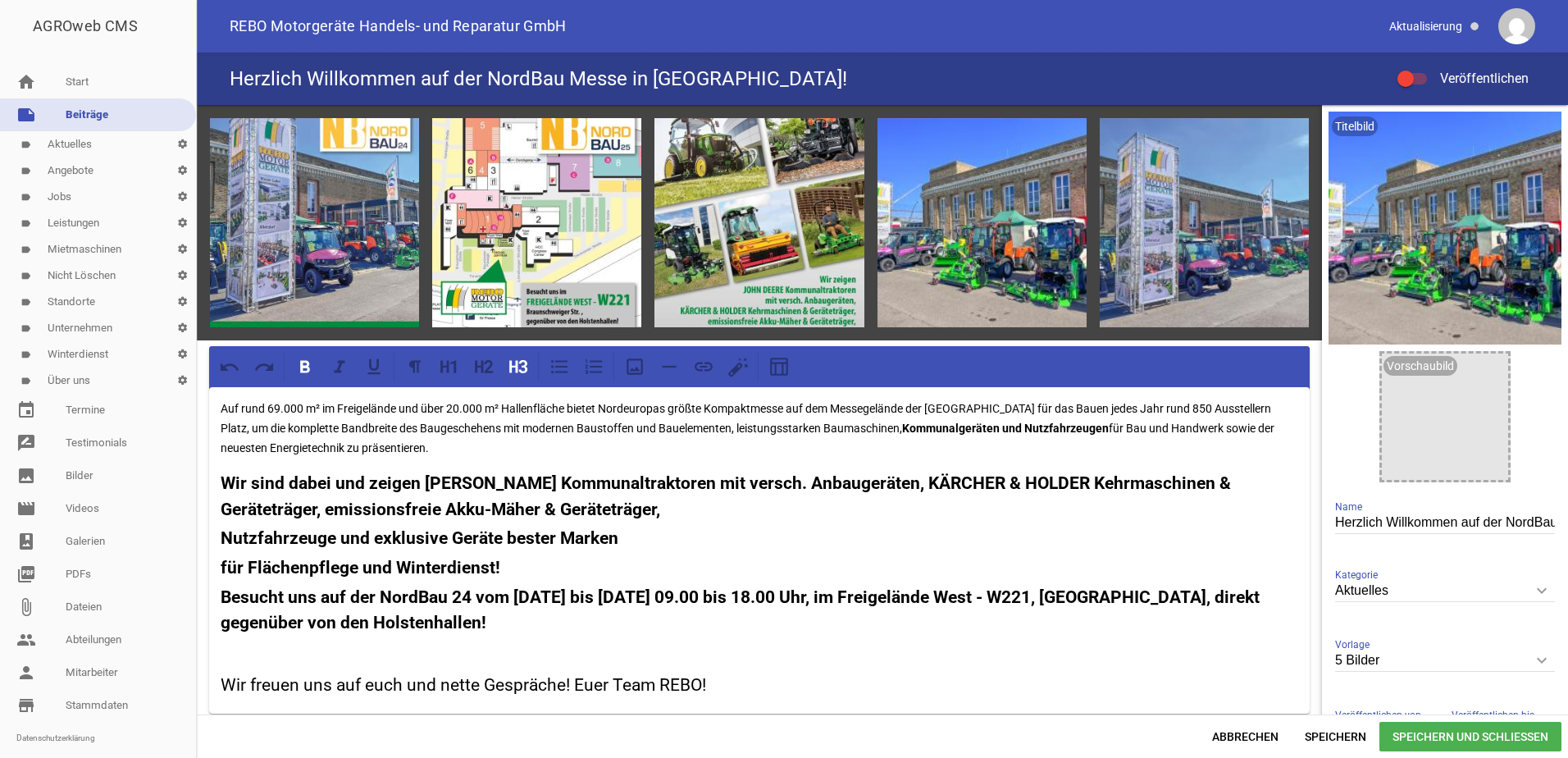
click at [222, 537] on strong "Nutzfahrzeuge und exklusive Geräte bester Marken" at bounding box center [419, 538] width 398 height 20
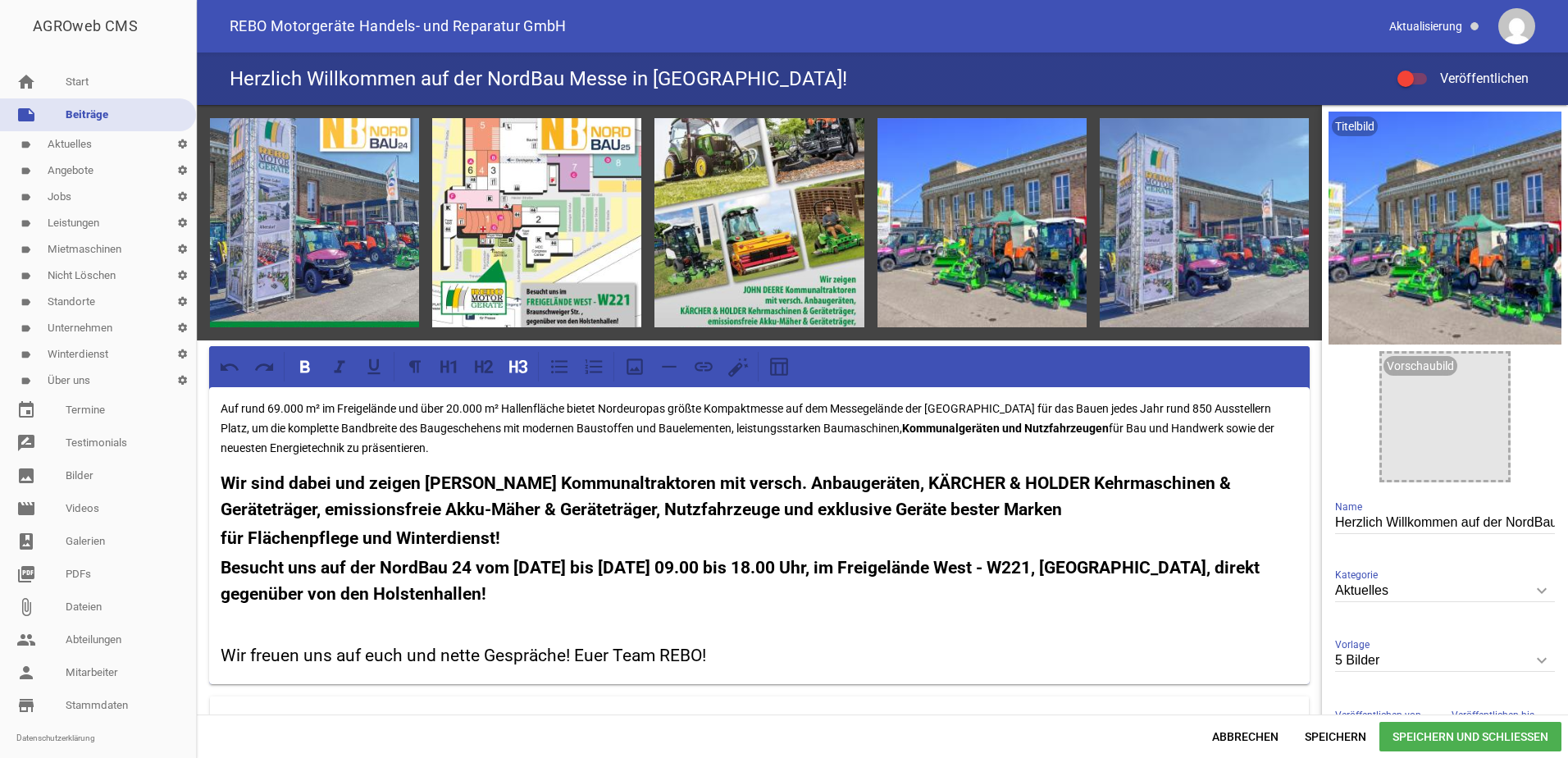
click at [218, 538] on div "Auf rund 69.000 m² im Freigelände und über 20.000 m² Hallenfläche bietet Norde…" at bounding box center [759, 536] width 1100 height 297
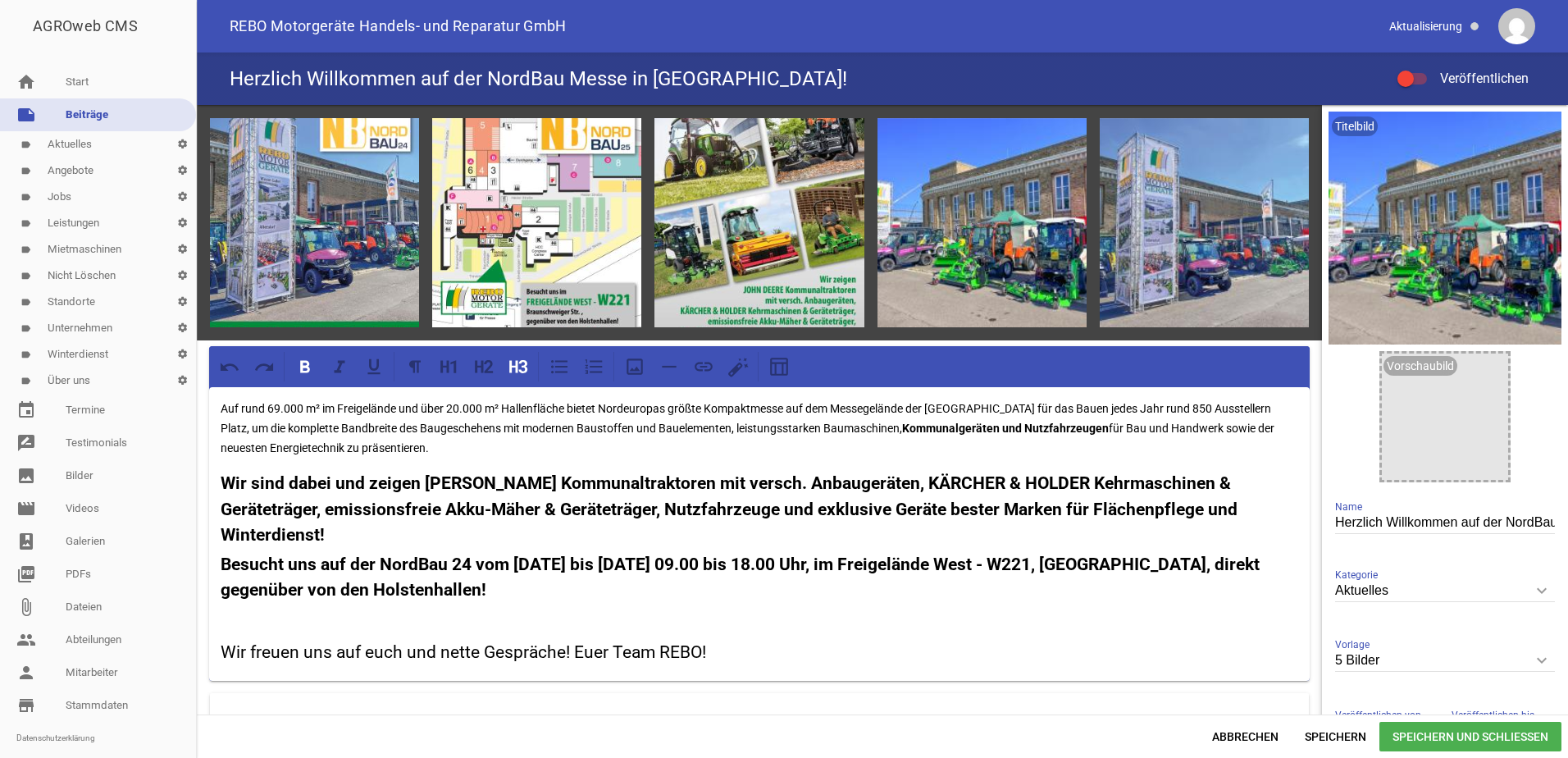
click at [219, 560] on div "Auf rund 69.000 m² im Freigelände und über 20.000 m² Hallenfläche bietet Norde…" at bounding box center [759, 534] width 1100 height 293
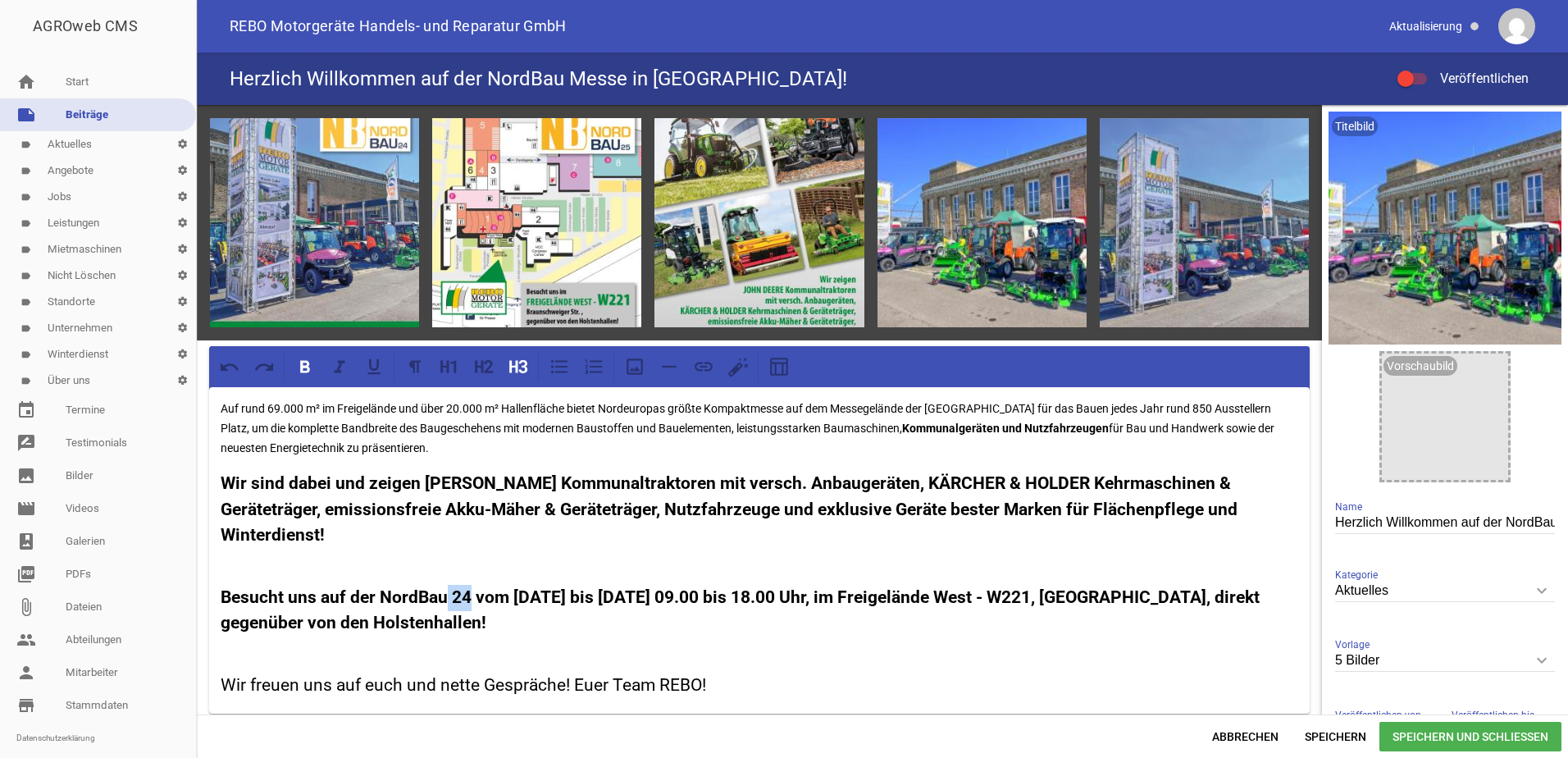
drag, startPoint x: 470, startPoint y: 595, endPoint x: 448, endPoint y: 595, distance: 22.0
click at [448, 595] on strong "Besucht uns auf der NordBau 24 vom [DATE] bis [DATE] 09.00 bis 18.00 Uhr, im Fr…" at bounding box center [742, 610] width 1043 height 46
click at [513, 596] on strong "Besucht uns auf der NordBau25 vom [DATE] bis [DATE] 09.00 bis 18.00 Uhr, im Fre…" at bounding box center [740, 610] width 1039 height 46
click at [565, 592] on strong "Besucht uns auf der NordBau25 vom 10. bis [DATE] 09.00 bis 18.00 Uhr, im Freige…" at bounding box center [726, 610] width 1011 height 46
click at [459, 679] on h3 "Wir freuen uns auf euch und nette Gespräche! Euer Team REBO!" at bounding box center [759, 685] width 1077 height 26
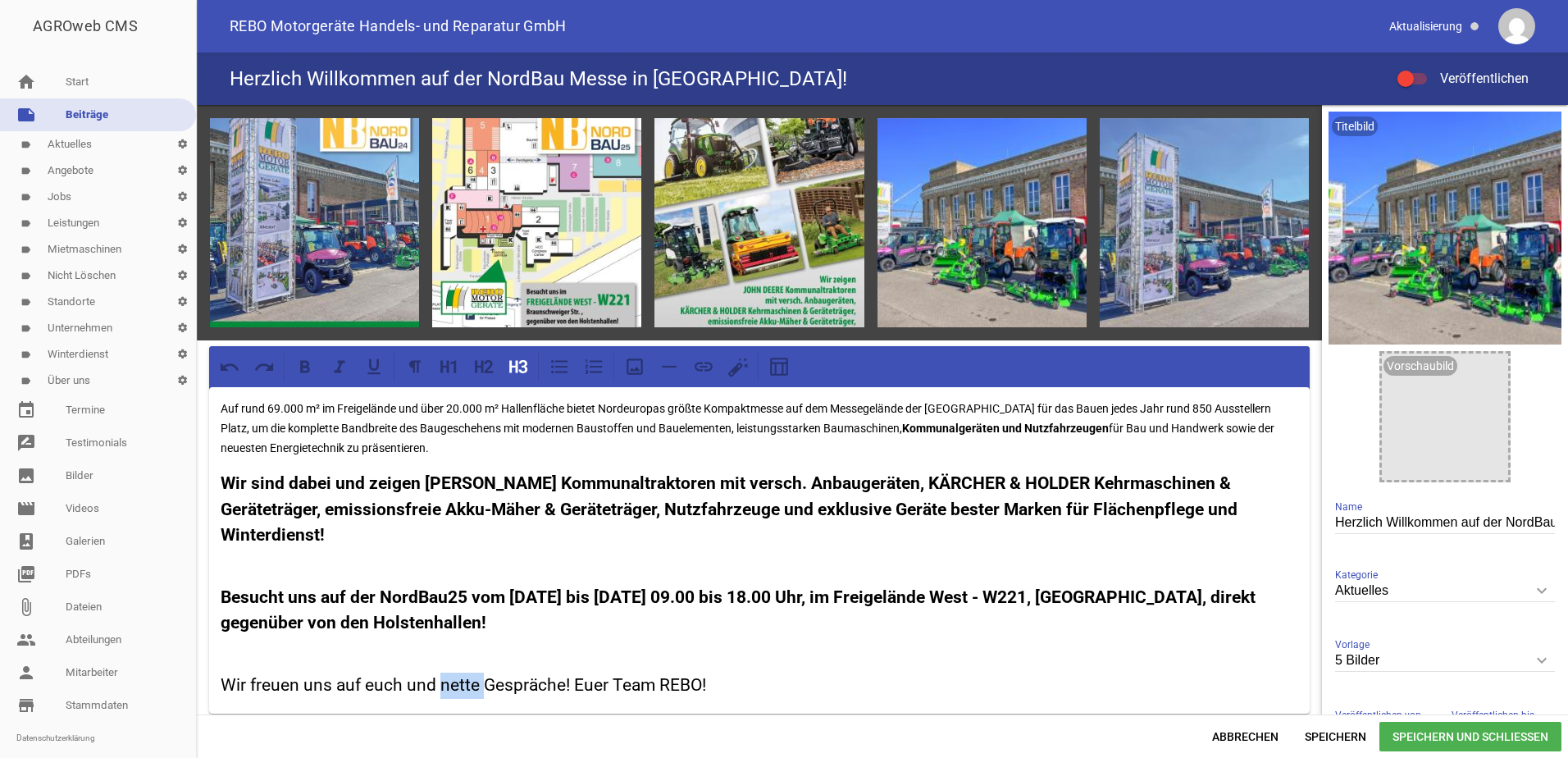
click at [459, 679] on h3 "Wir freuen uns auf euch und nette Gespräche! Euer Team REBO!" at bounding box center [759, 685] width 1077 height 26
click at [1428, 734] on span "Speichern und Schließen" at bounding box center [1470, 736] width 182 height 30
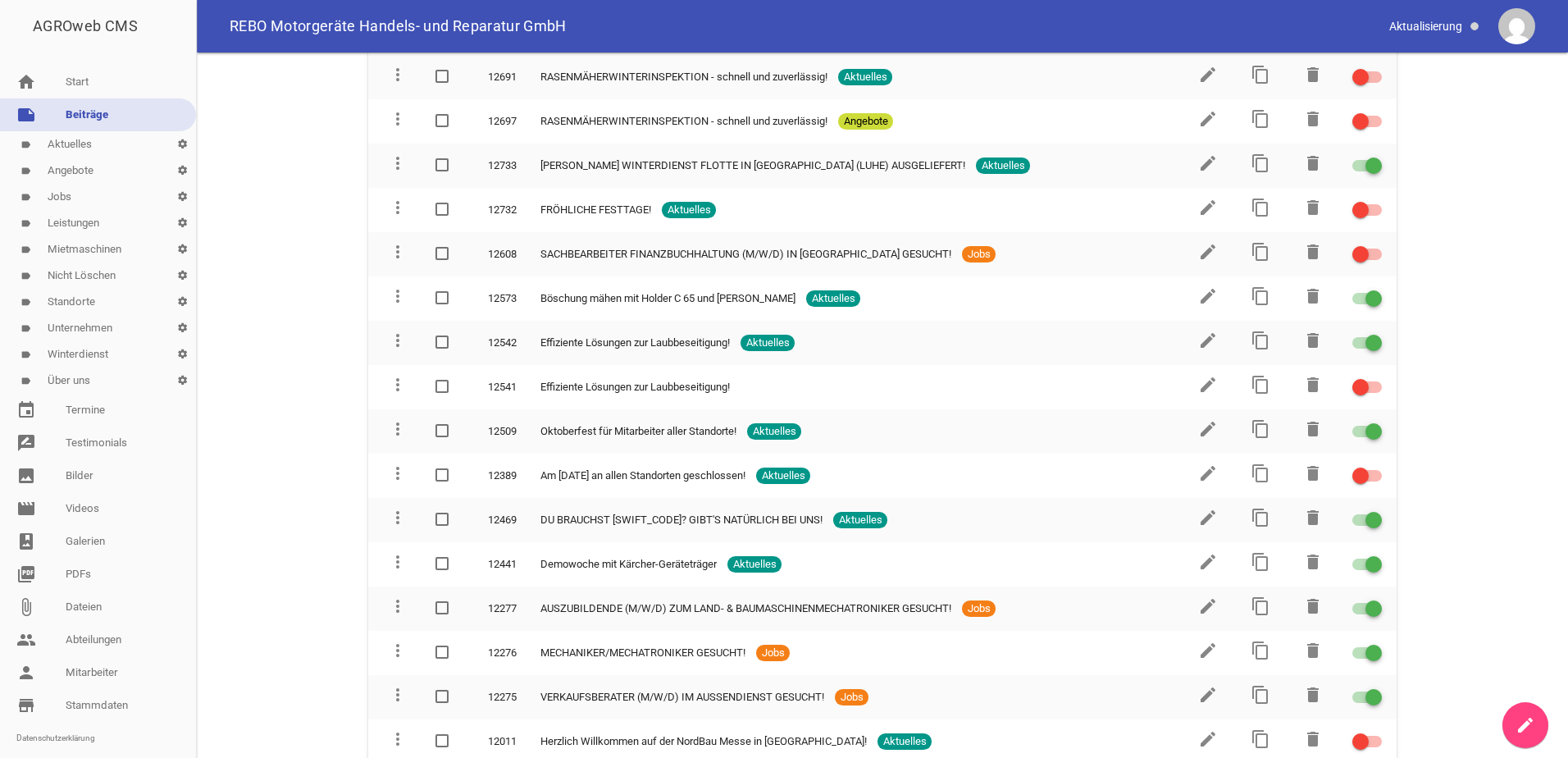
scroll to position [902, 0]
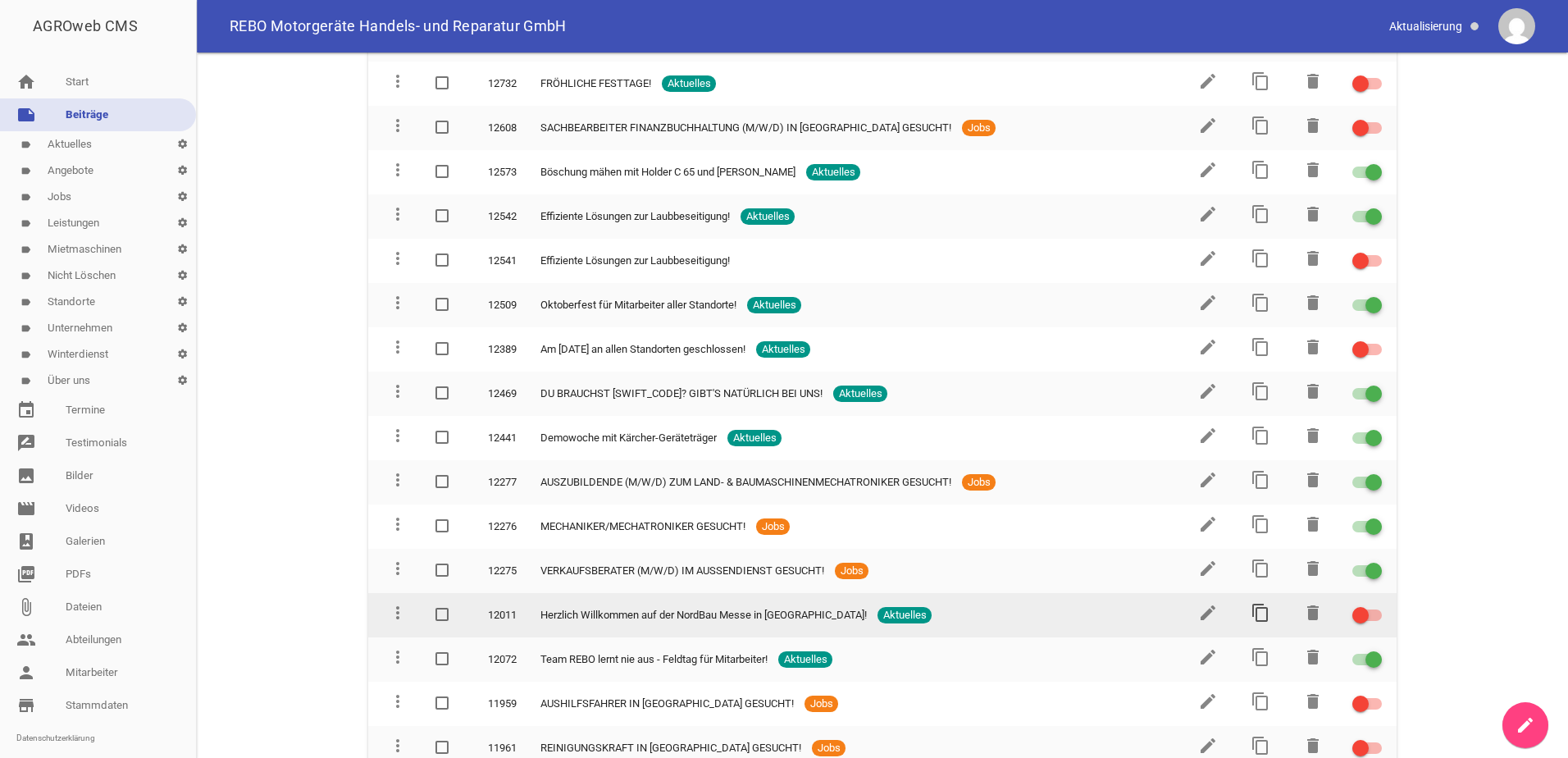
click at [1256, 616] on icon "content_copy" at bounding box center [1260, 612] width 20 height 20
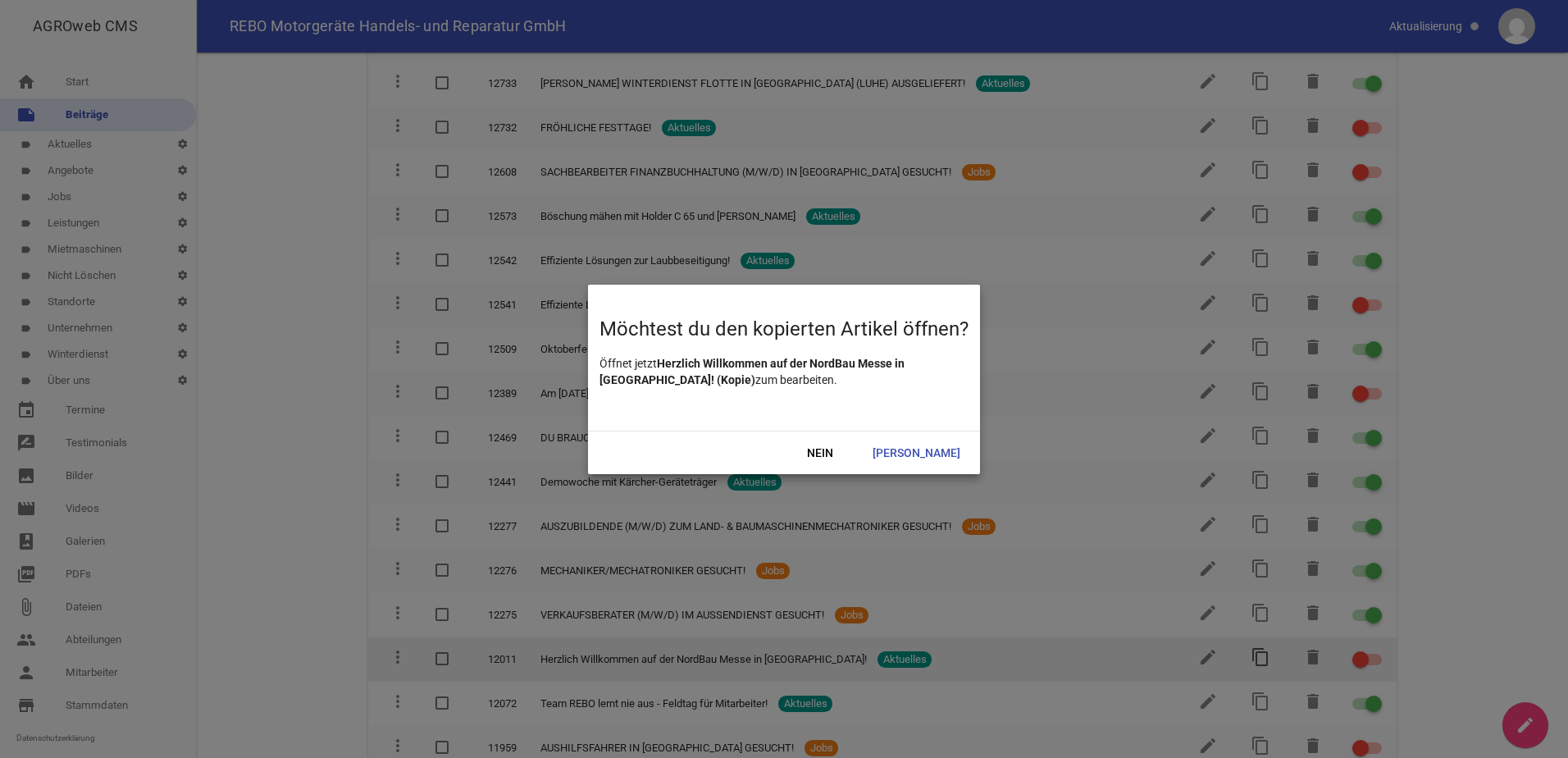
scroll to position [946, 0]
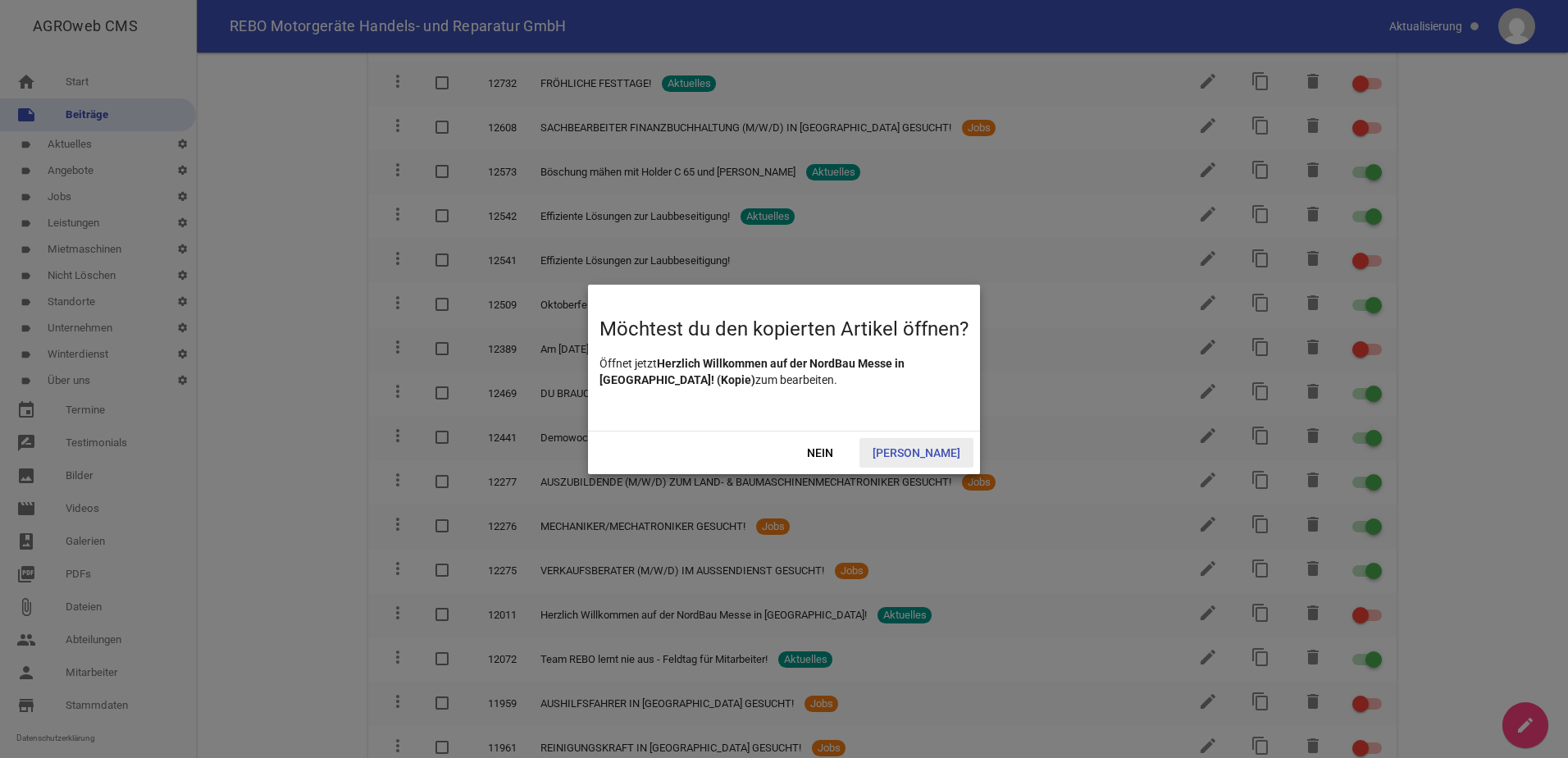
click at [934, 449] on span "[PERSON_NAME]" at bounding box center [916, 452] width 114 height 30
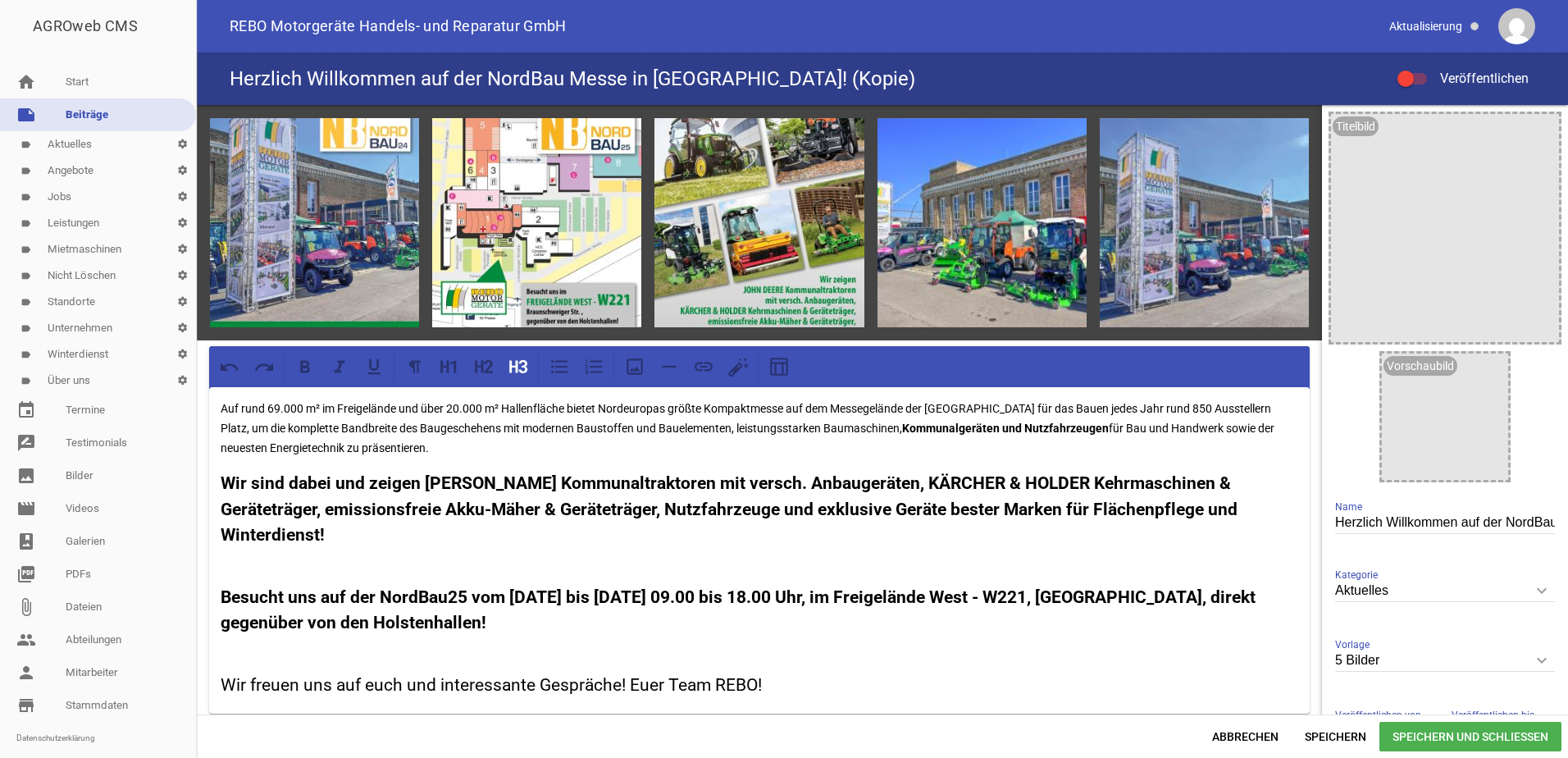
click at [1542, 519] on input "Herzlich Willkommen auf der NordBau Messe in [GEOGRAPHIC_DATA]! (Kopie)" at bounding box center [1444, 522] width 219 height 22
type input "Herzlich Willkommen auf der NordBau Messe in [GEOGRAPHIC_DATA]!"
click at [1476, 730] on span "Speichern und Schließen" at bounding box center [1470, 736] width 182 height 30
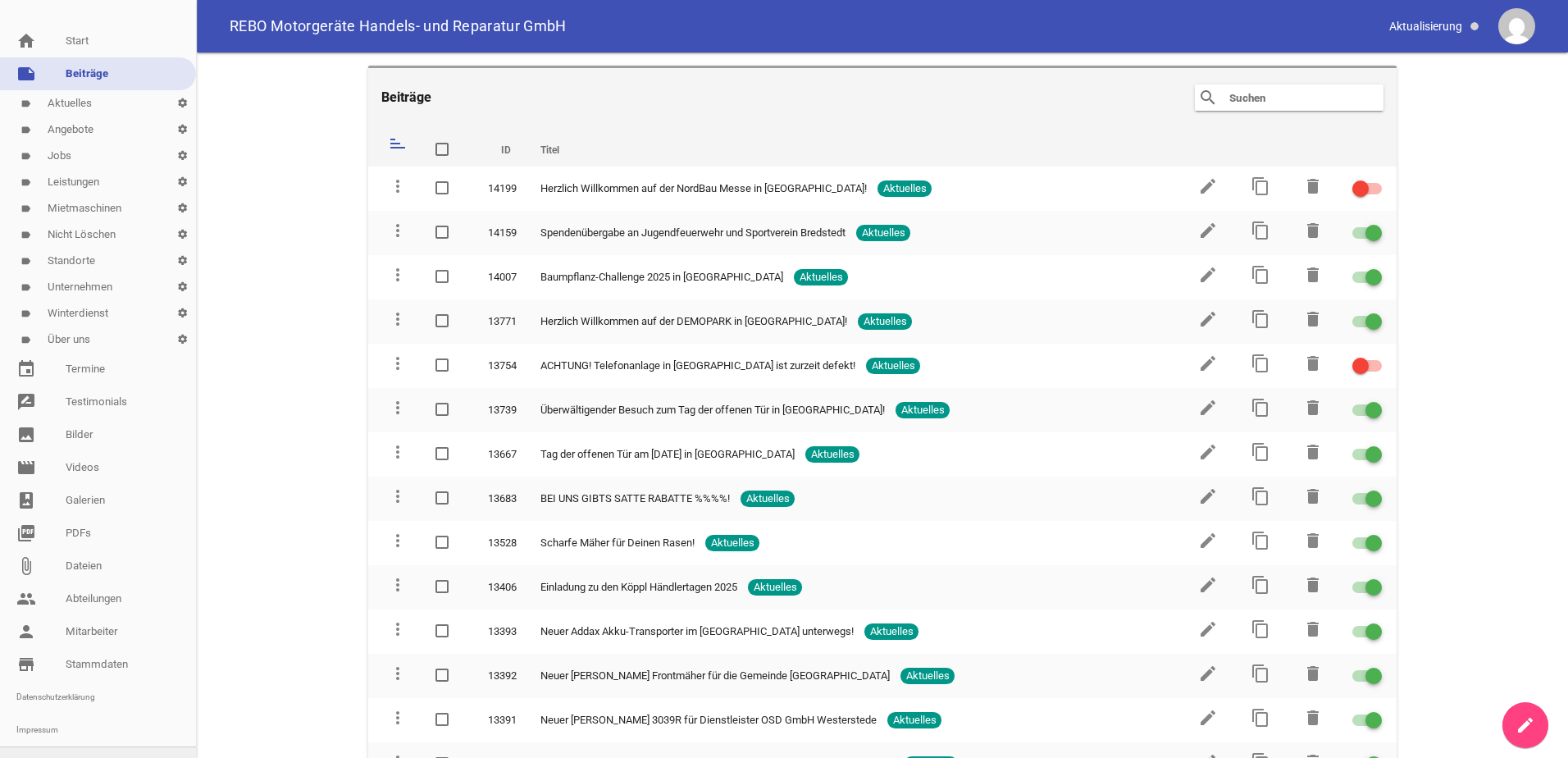
scroll to position [63, 0]
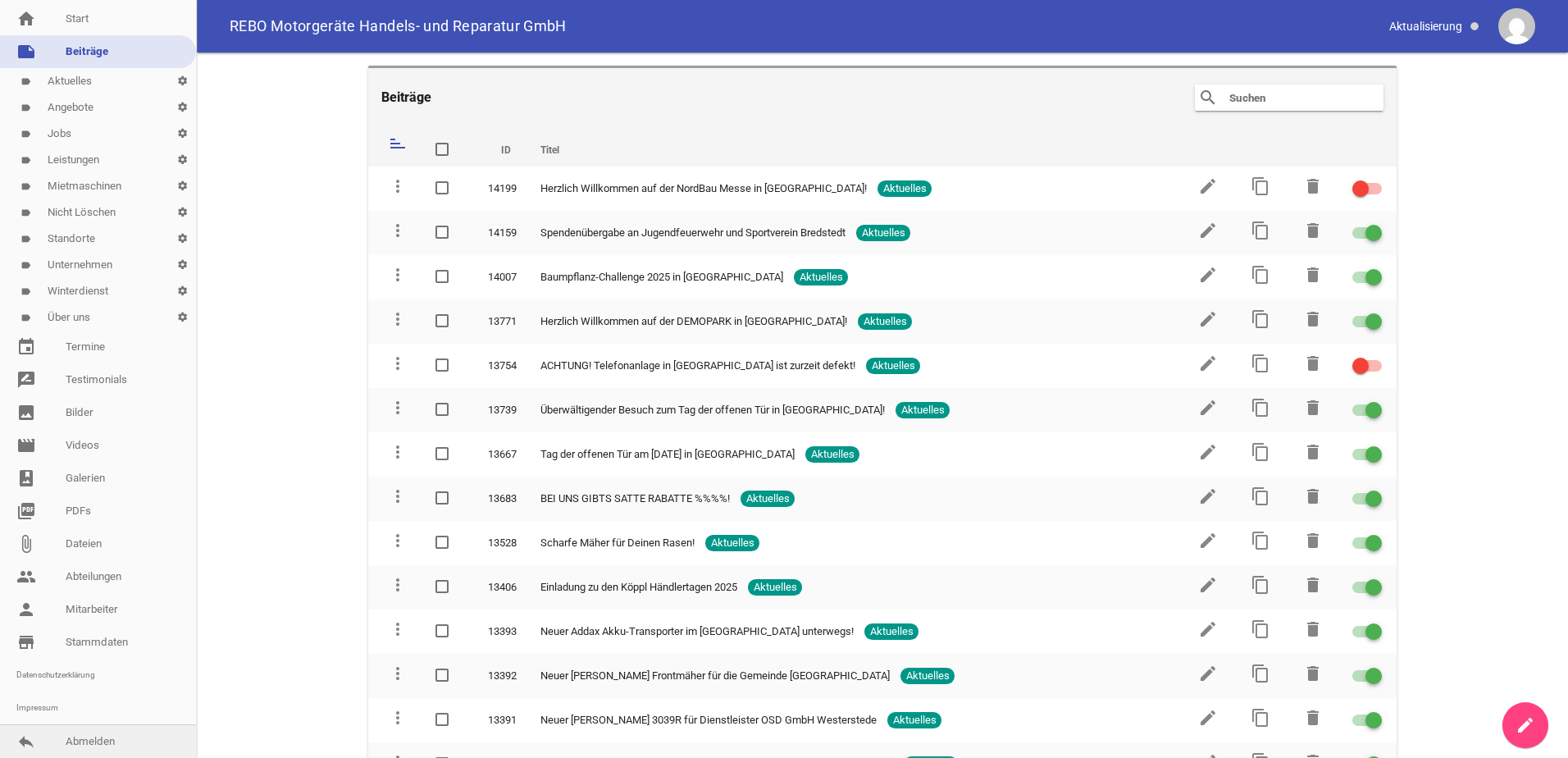
click at [90, 739] on link "reply Abmelden" at bounding box center [98, 741] width 196 height 33
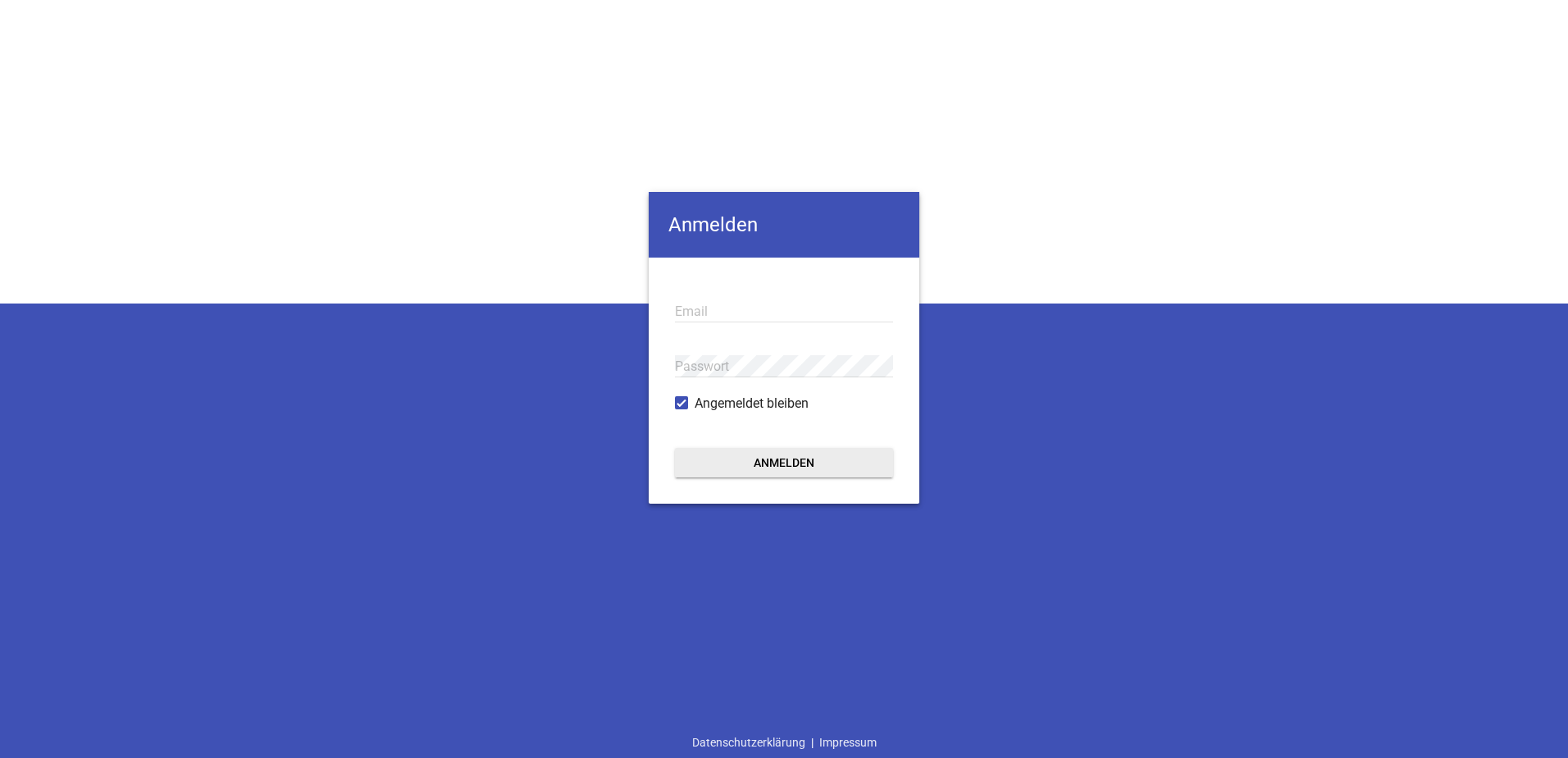
type input "[EMAIL_ADDRESS][DOMAIN_NAME]"
click at [726, 458] on button "Anmelden" at bounding box center [784, 462] width 219 height 30
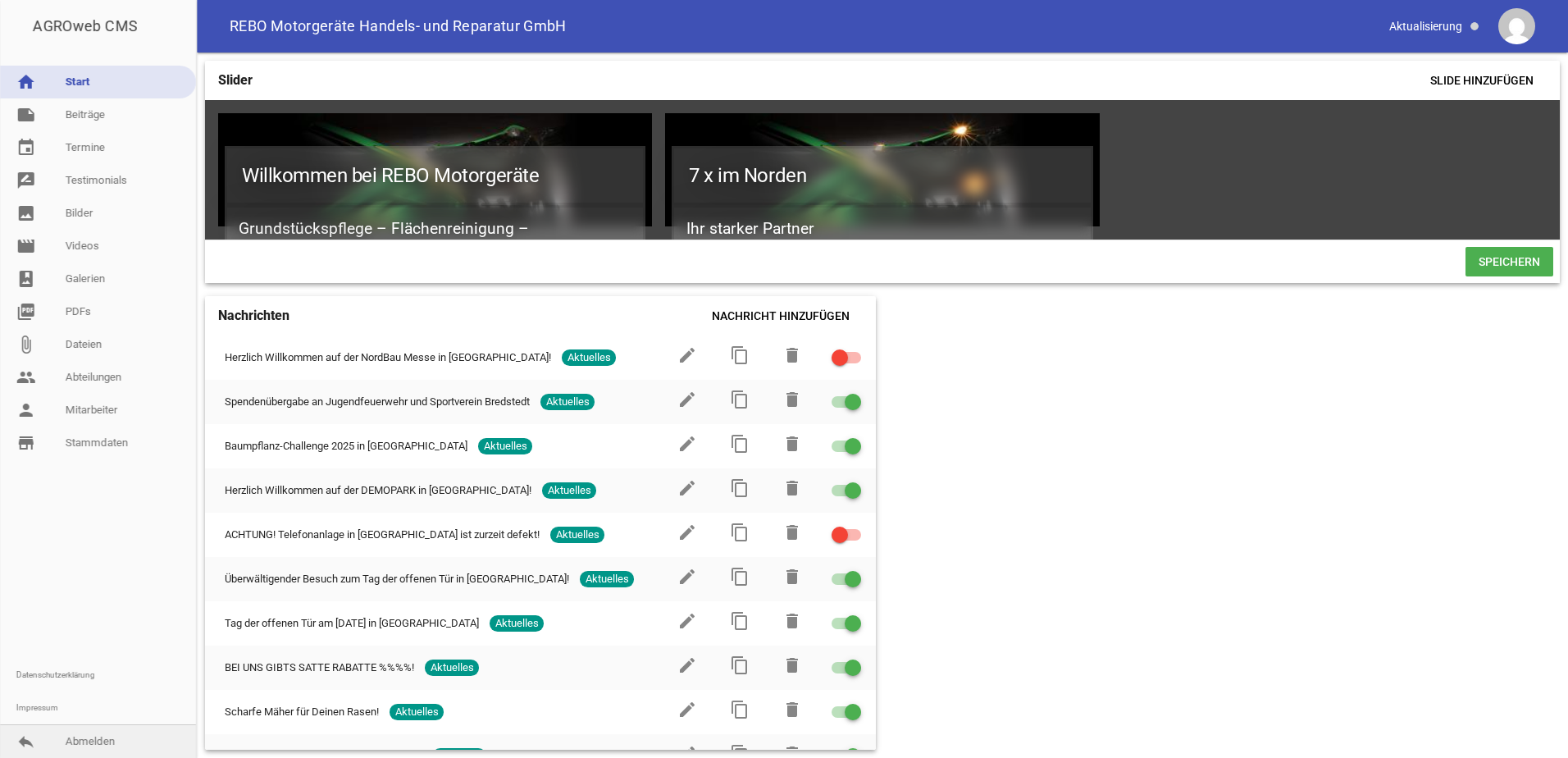
click at [51, 735] on link "reply Abmelden" at bounding box center [98, 741] width 196 height 33
